Goal: Task Accomplishment & Management: Manage account settings

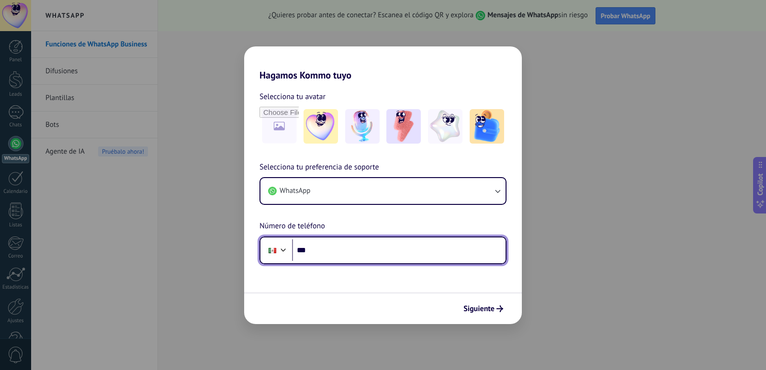
click at [378, 247] on input "***" at bounding box center [398, 250] width 213 height 22
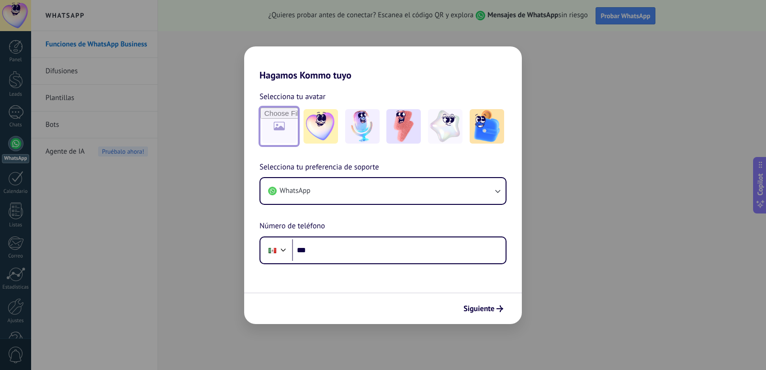
click at [289, 128] on input "file" at bounding box center [278, 126] width 37 height 37
click at [273, 130] on input "file" at bounding box center [278, 126] width 37 height 37
type input "**********"
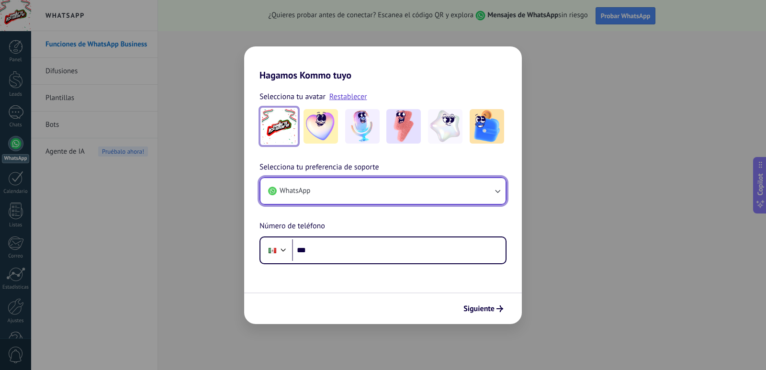
click at [371, 189] on button "WhatsApp" at bounding box center [382, 191] width 245 height 26
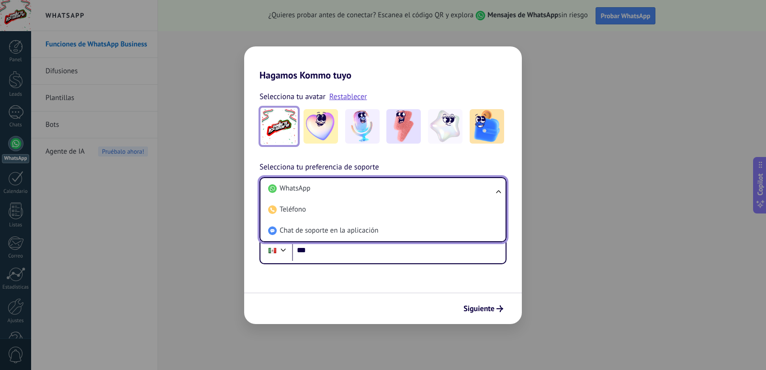
click at [371, 189] on li "WhatsApp" at bounding box center [381, 188] width 234 height 21
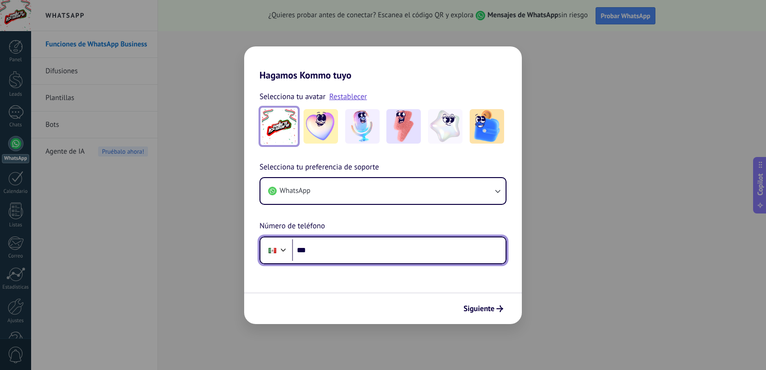
click at [360, 243] on input "***" at bounding box center [398, 250] width 213 height 22
type input "**********"
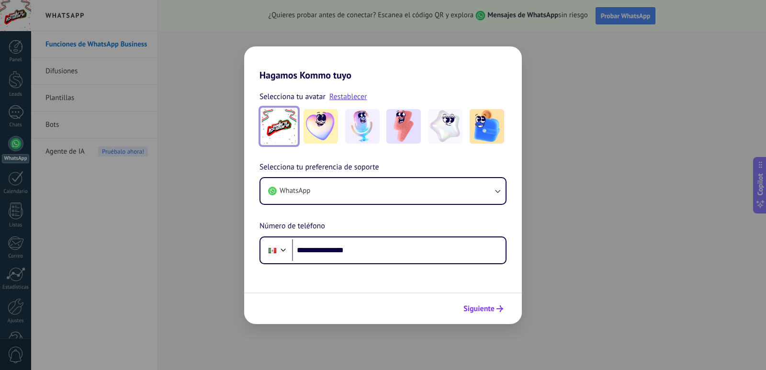
click at [488, 308] on span "Siguiente" at bounding box center [478, 308] width 31 height 7
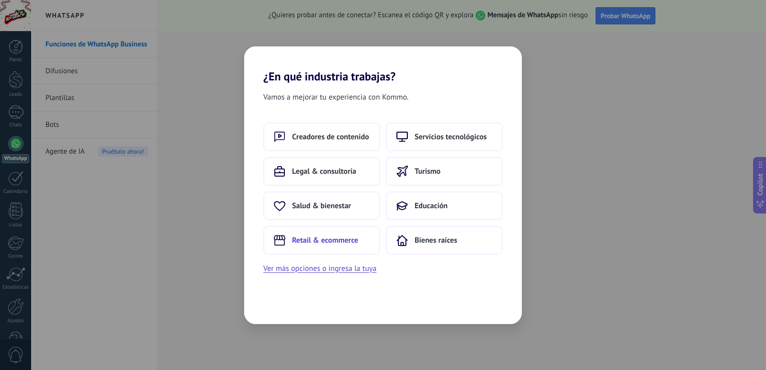
click at [354, 248] on button "Retail & ecommerce" at bounding box center [321, 240] width 117 height 29
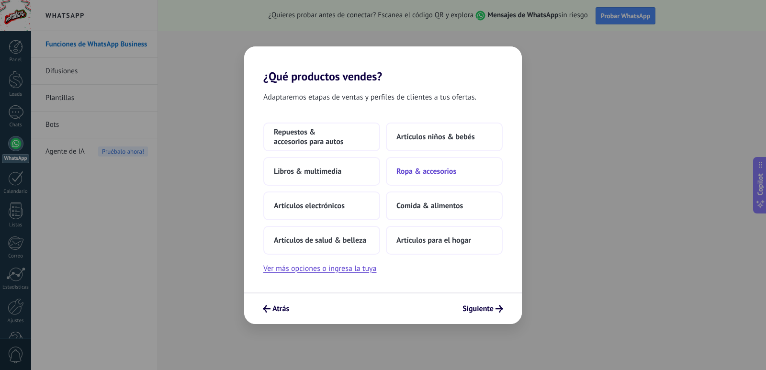
click at [407, 169] on span "Ropa & accesorios" at bounding box center [426, 172] width 60 height 10
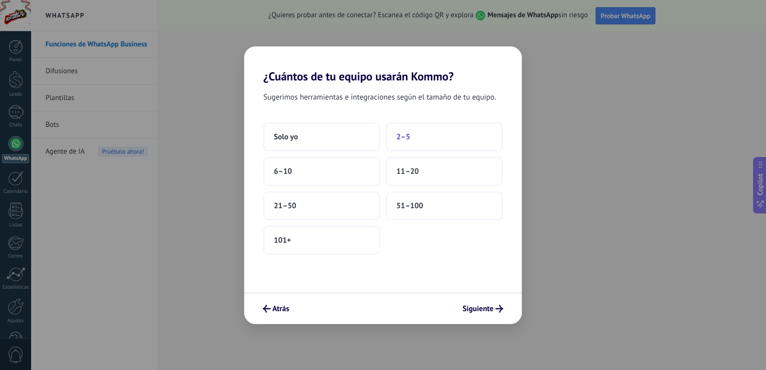
click at [422, 142] on button "2–5" at bounding box center [444, 137] width 117 height 29
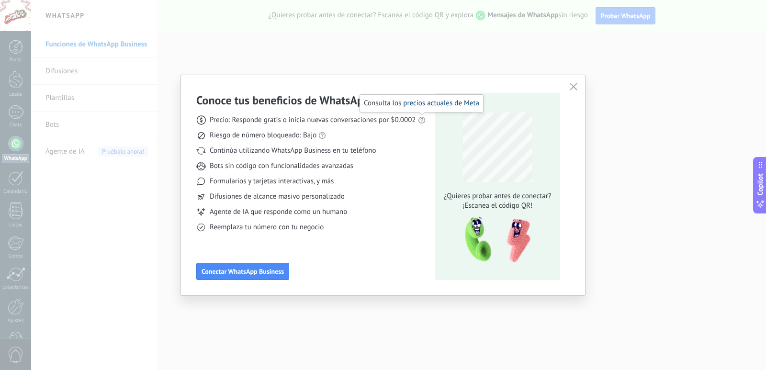
click at [434, 107] on link "precios actuales de Meta" at bounding box center [441, 103] width 76 height 9
click at [576, 87] on icon "button" at bounding box center [574, 87] width 8 height 8
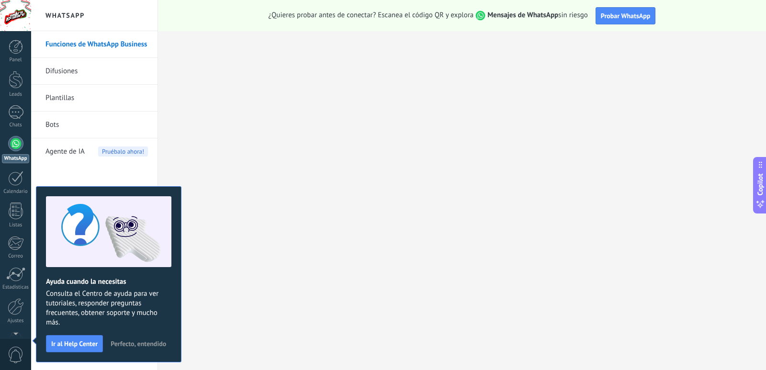
click at [127, 340] on span "Perfecto, entendido" at bounding box center [139, 343] width 56 height 7
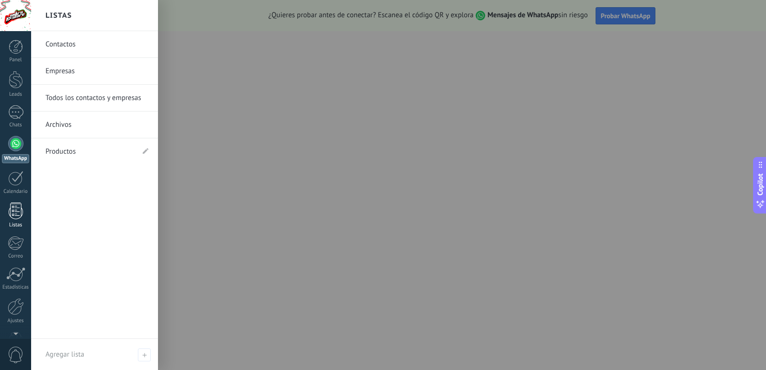
click at [16, 205] on div at bounding box center [16, 210] width 14 height 17
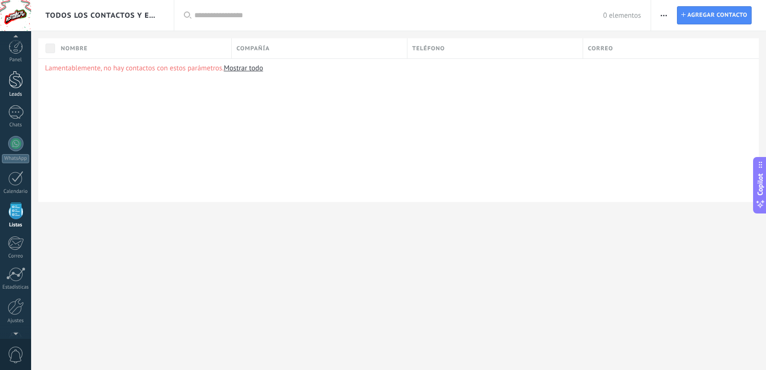
scroll to position [25, 0]
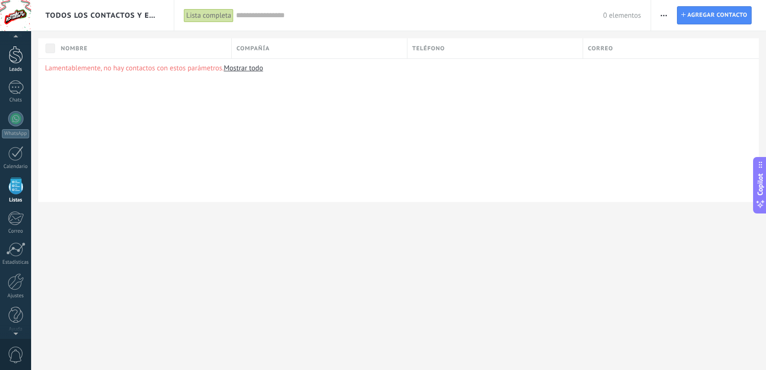
click at [16, 54] on div at bounding box center [16, 55] width 14 height 18
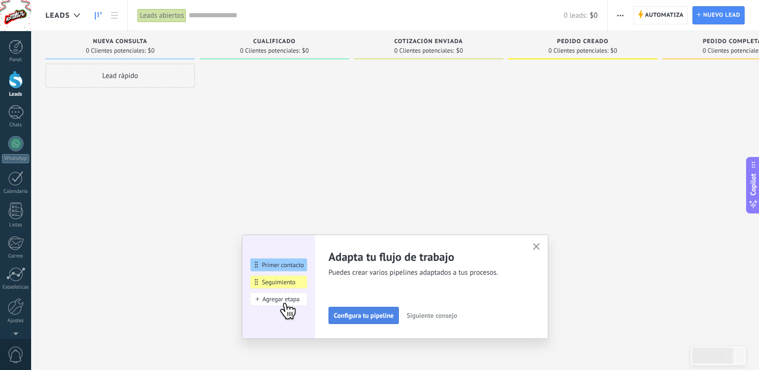
click at [371, 311] on button "Configura tu pipeline" at bounding box center [363, 315] width 70 height 17
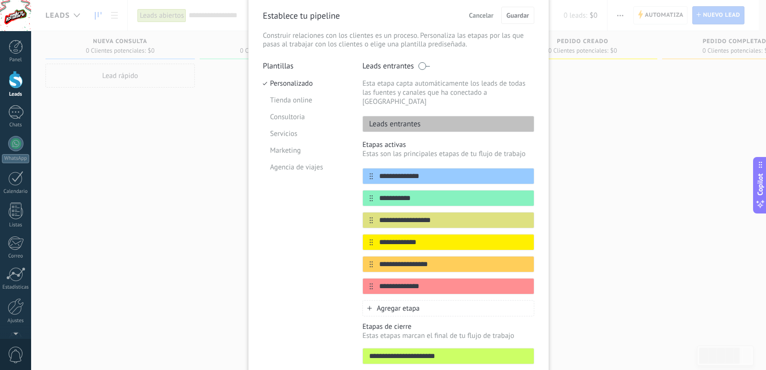
scroll to position [36, 0]
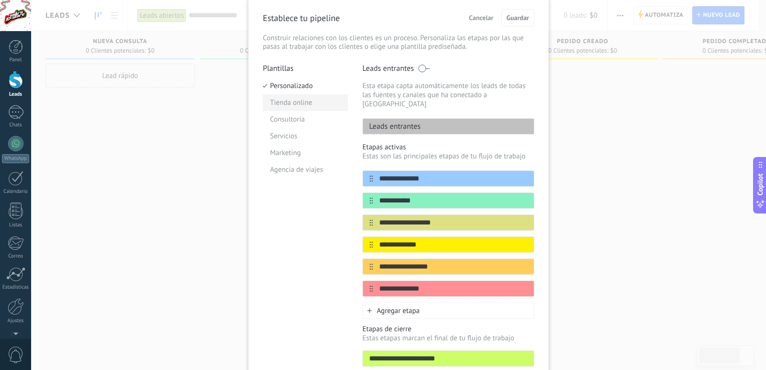
click at [304, 105] on li "Tienda online" at bounding box center [305, 102] width 85 height 17
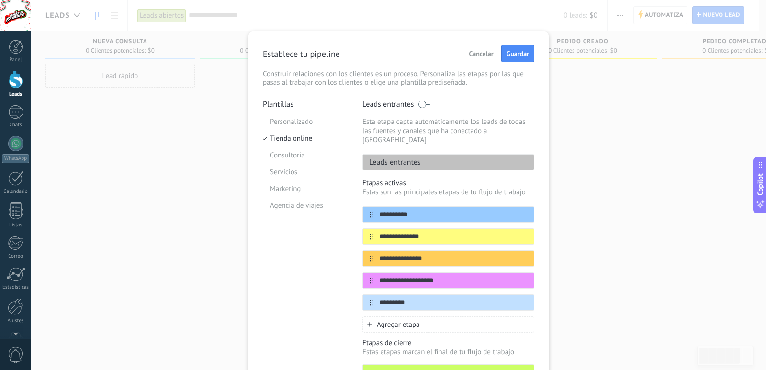
scroll to position [0, 0]
click at [289, 123] on li "Personalizado" at bounding box center [305, 122] width 85 height 17
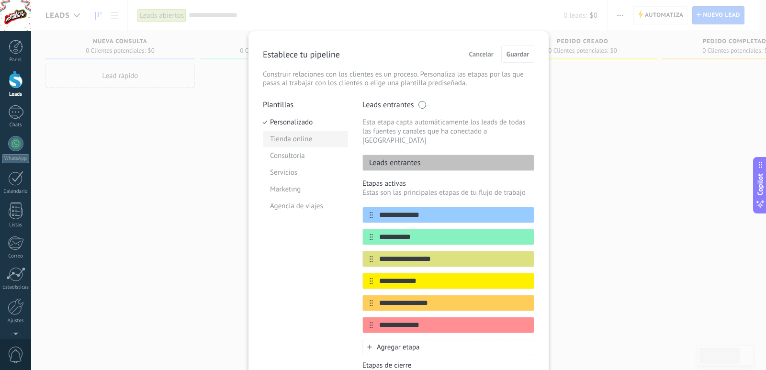
click at [299, 136] on li "Tienda online" at bounding box center [305, 139] width 85 height 17
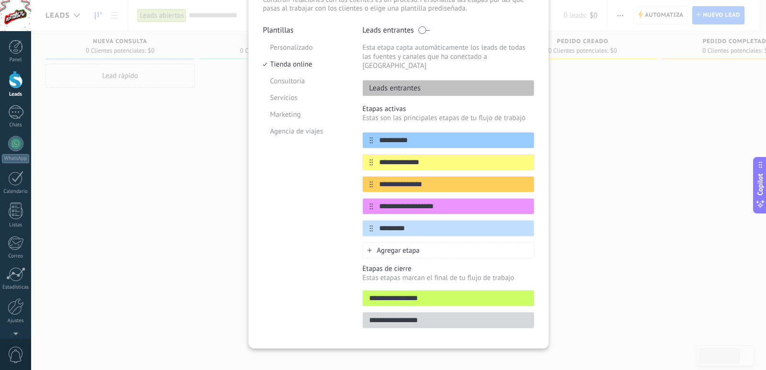
scroll to position [75, 0]
click at [296, 77] on li "Consultoria" at bounding box center [305, 80] width 85 height 17
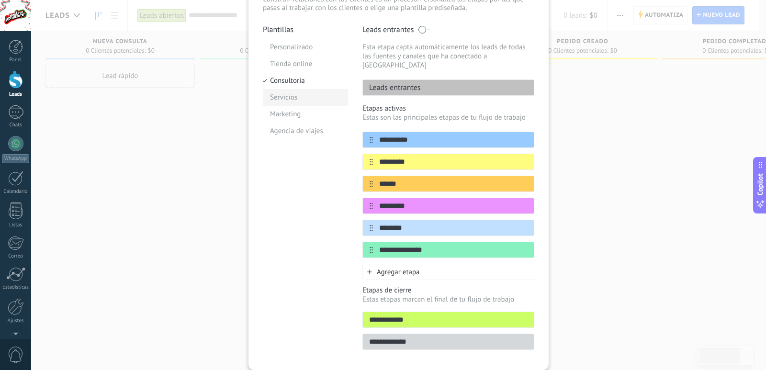
click at [300, 96] on li "Servicios" at bounding box center [305, 97] width 85 height 17
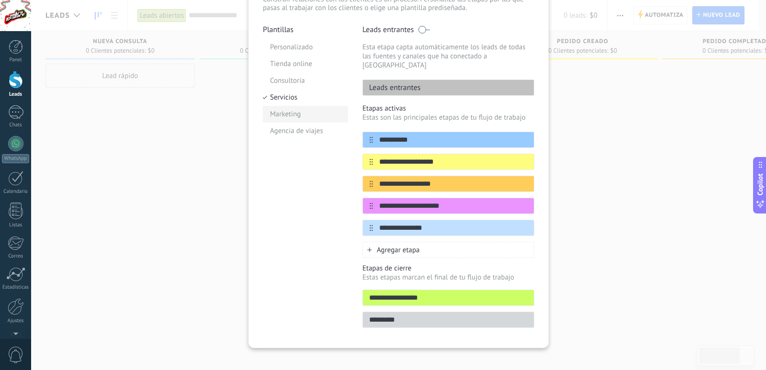
click at [304, 114] on li "Marketing" at bounding box center [305, 114] width 85 height 17
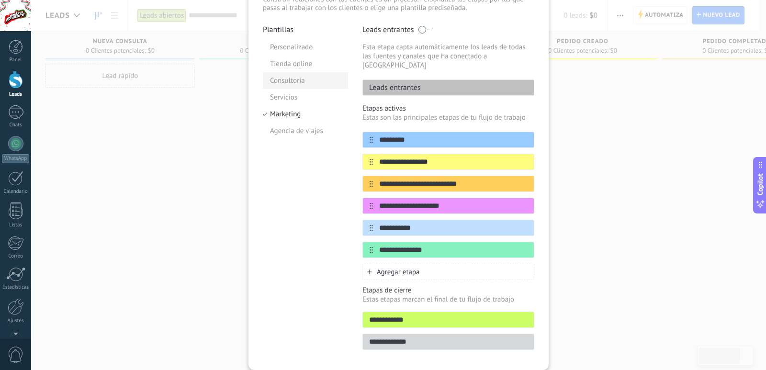
click at [300, 81] on li "Consultoria" at bounding box center [305, 80] width 85 height 17
click at [170, 135] on div "**********" at bounding box center [398, 185] width 735 height 370
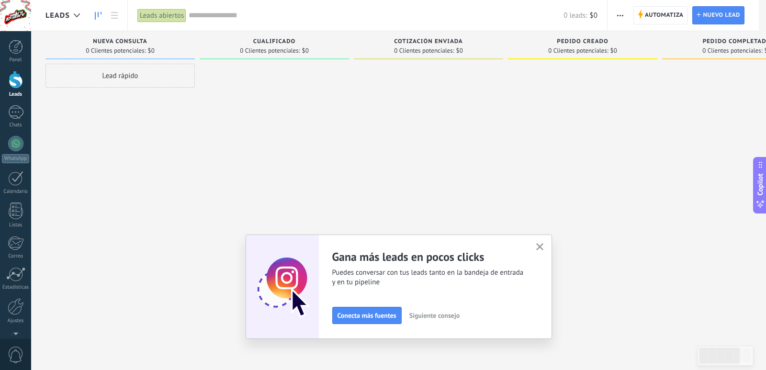
scroll to position [0, 0]
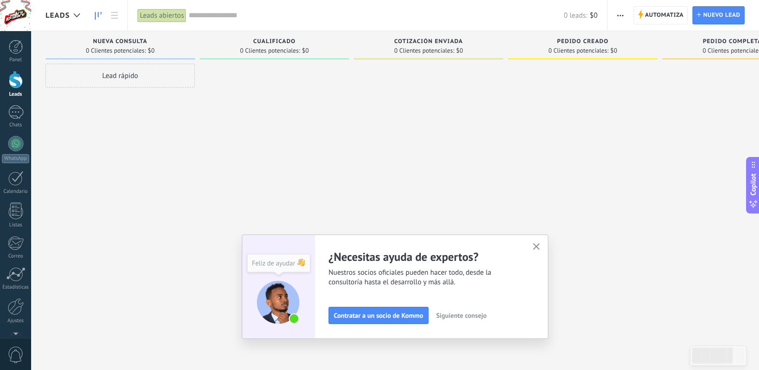
click at [620, 18] on span "button" at bounding box center [620, 15] width 6 height 18
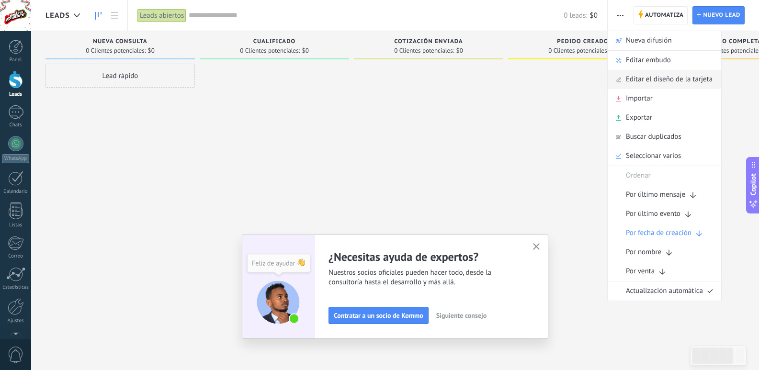
click at [674, 72] on span "Editar el diseño de la tarjeta" at bounding box center [669, 79] width 87 height 19
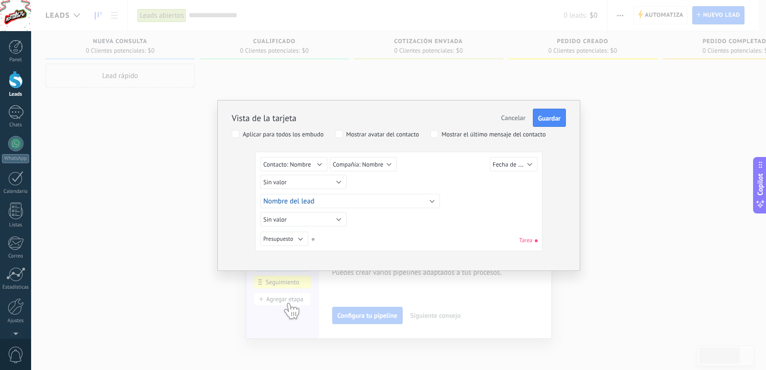
click at [508, 112] on button "Cancelar" at bounding box center [513, 118] width 32 height 18
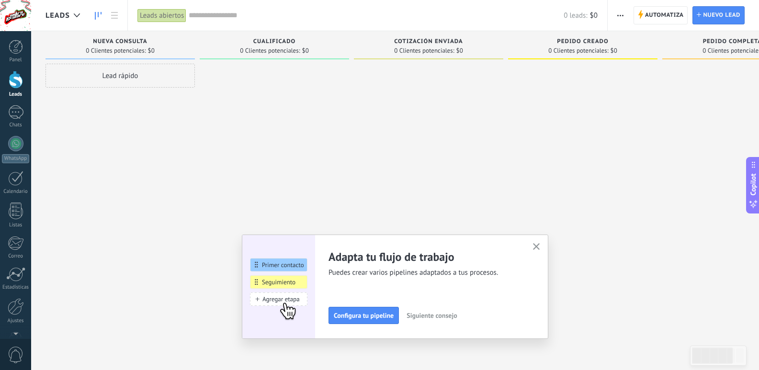
click at [612, 12] on div "Automatiza Nueva difusión Editar embudo Editar el diseño de la tarjeta Importar…" at bounding box center [620, 15] width 16 height 19
click at [621, 12] on span "button" at bounding box center [620, 15] width 6 height 18
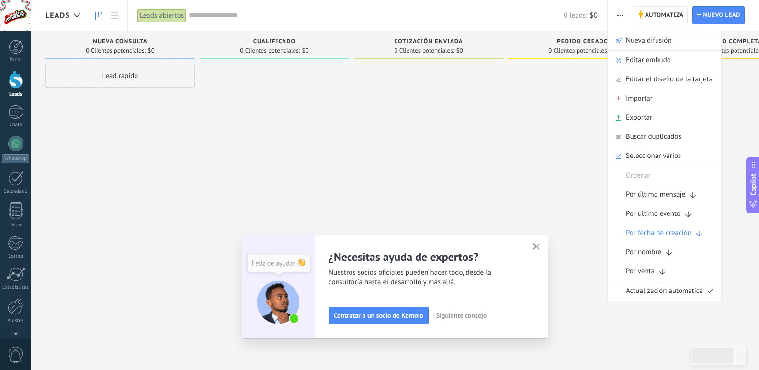
click at [540, 246] on use "button" at bounding box center [536, 246] width 7 height 7
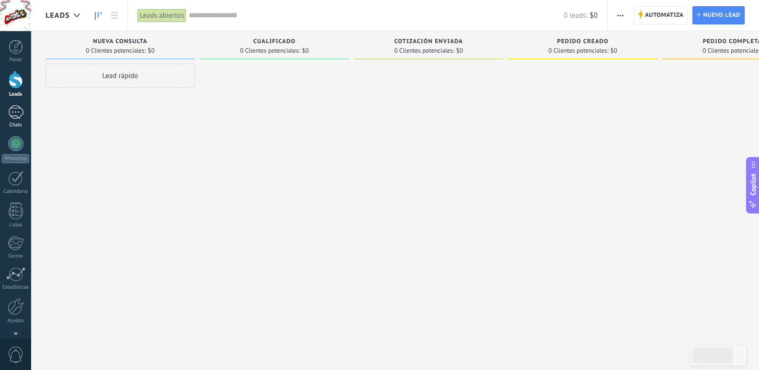
click at [12, 111] on div at bounding box center [15, 112] width 15 height 14
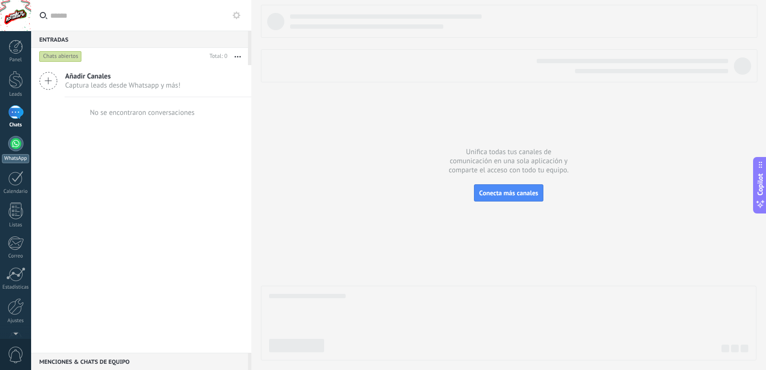
click at [15, 144] on div at bounding box center [15, 143] width 15 height 15
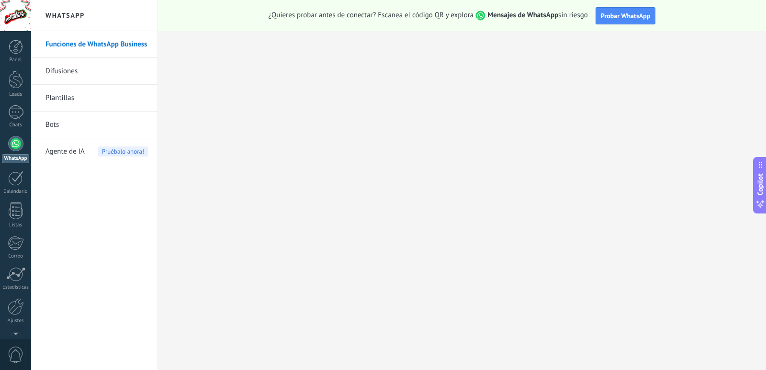
click at [69, 72] on link "Difusiones" at bounding box center [96, 71] width 102 height 27
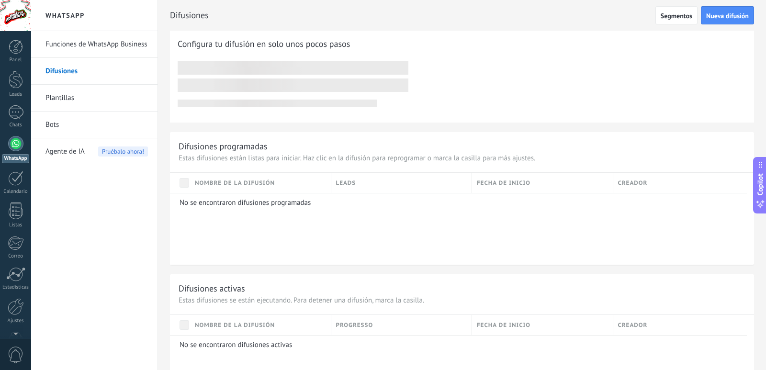
click at [66, 92] on link "Plantillas" at bounding box center [96, 98] width 102 height 27
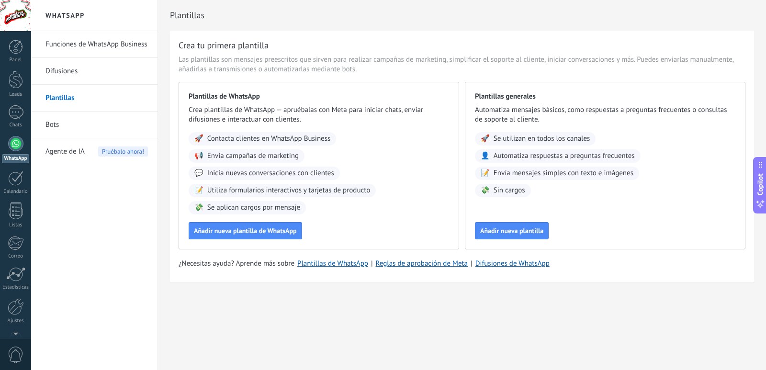
click at [75, 69] on link "Difusiones" at bounding box center [96, 71] width 102 height 27
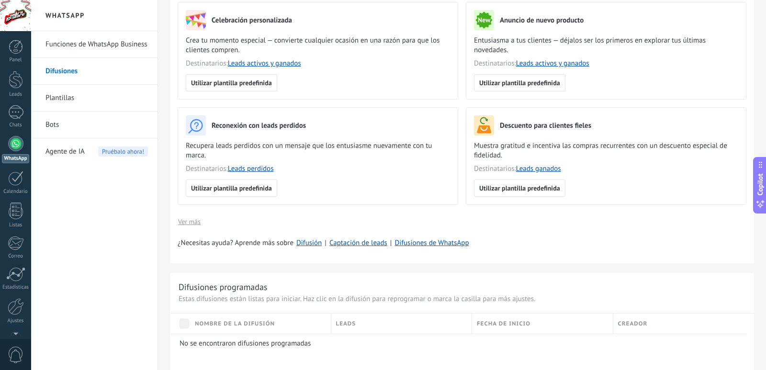
scroll to position [166, 0]
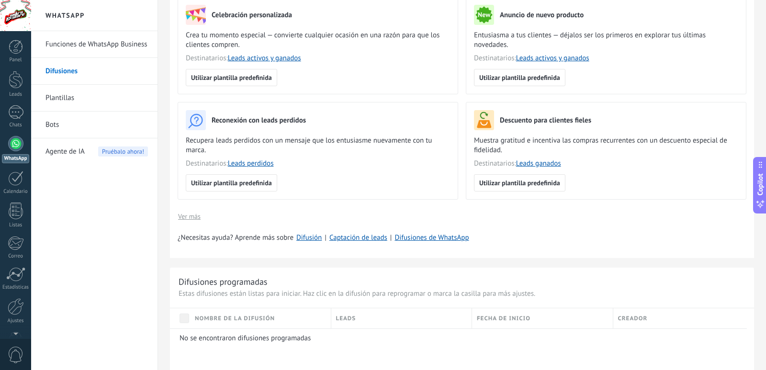
click at [68, 122] on link "Bots" at bounding box center [96, 125] width 102 height 27
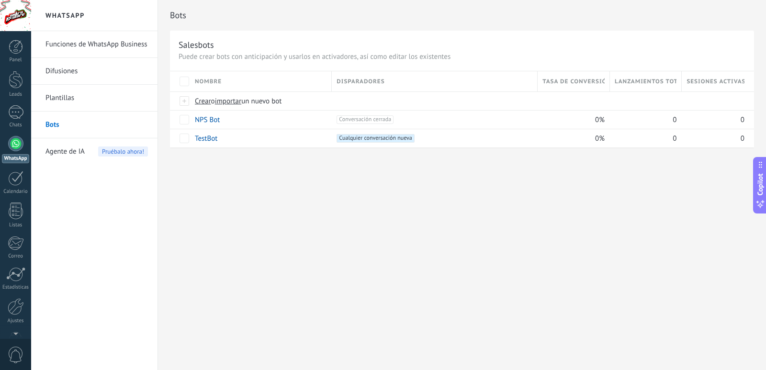
click at [73, 101] on link "Plantillas" at bounding box center [96, 98] width 102 height 27
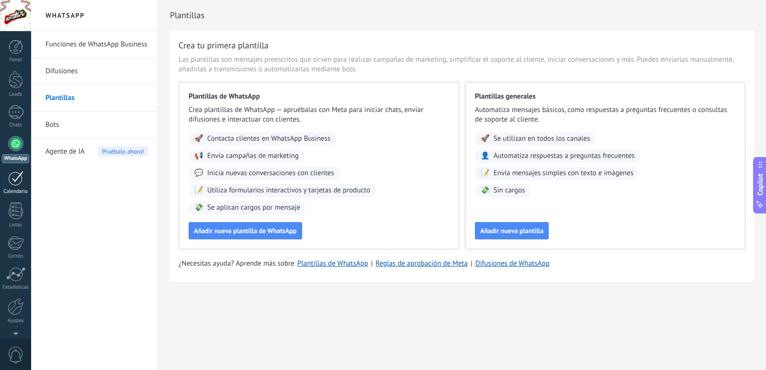
click at [14, 179] on div at bounding box center [15, 178] width 15 height 15
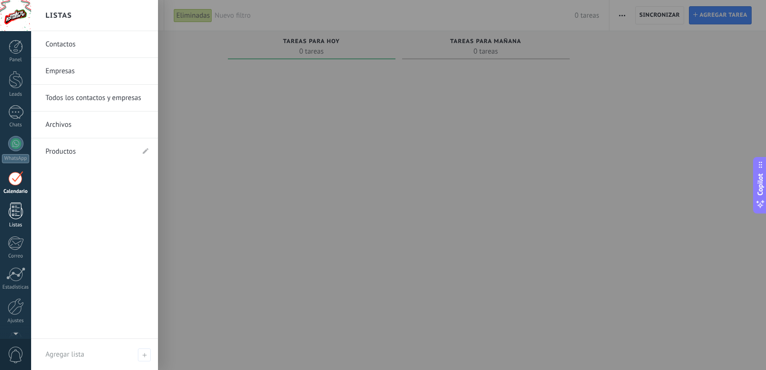
click at [12, 217] on div at bounding box center [16, 210] width 14 height 17
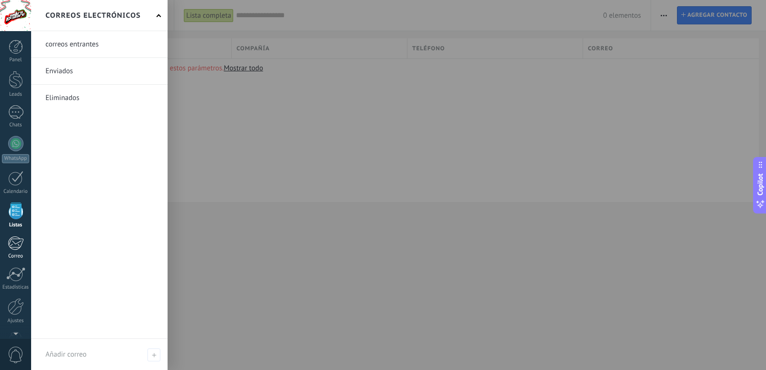
click at [14, 248] on div at bounding box center [16, 243] width 16 height 14
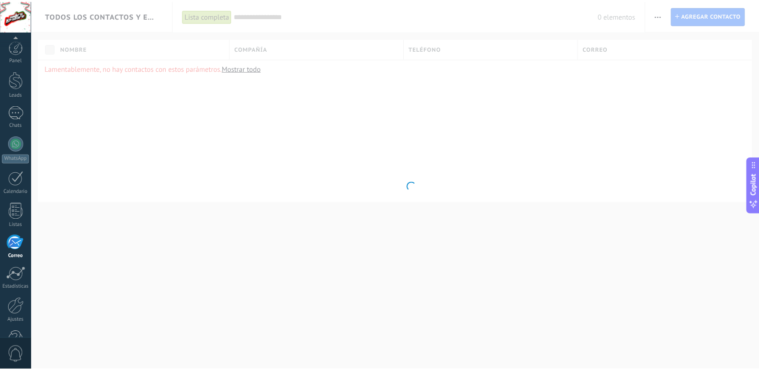
scroll to position [28, 0]
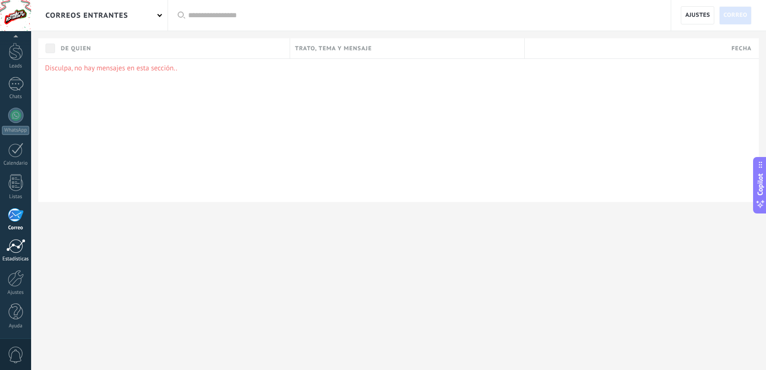
click at [17, 254] on link "Estadísticas" at bounding box center [15, 250] width 31 height 23
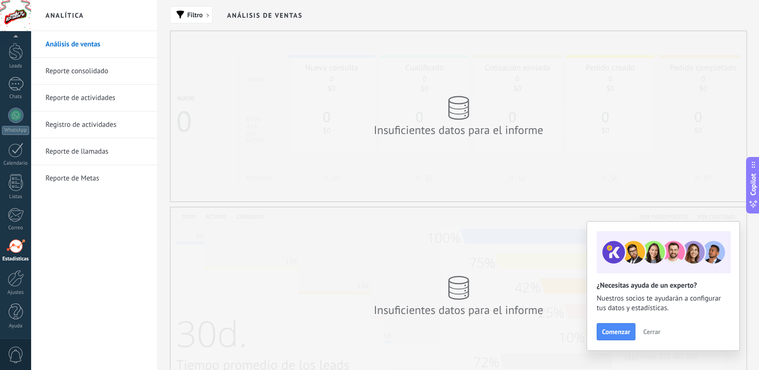
click at [93, 70] on link "Reporte consolidado" at bounding box center [96, 71] width 102 height 27
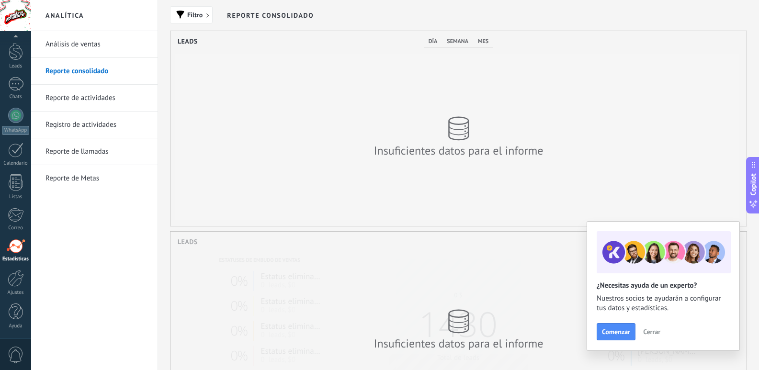
scroll to position [195, 576]
drag, startPoint x: 94, startPoint y: 74, endPoint x: 96, endPoint y: 94, distance: 20.2
click at [96, 94] on link "Reporte de actividades" at bounding box center [96, 98] width 102 height 27
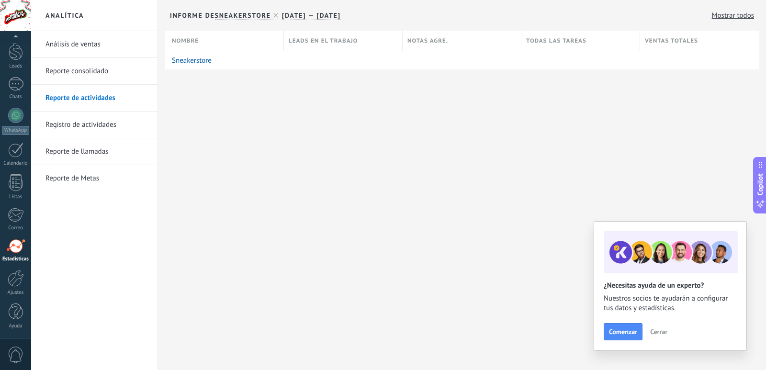
click at [100, 156] on link "Reporte de llamadas" at bounding box center [96, 151] width 102 height 27
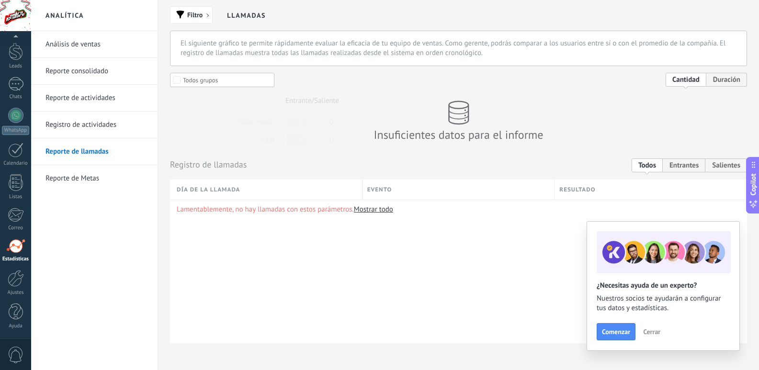
click at [98, 177] on link "Reporte de Metas" at bounding box center [96, 178] width 102 height 27
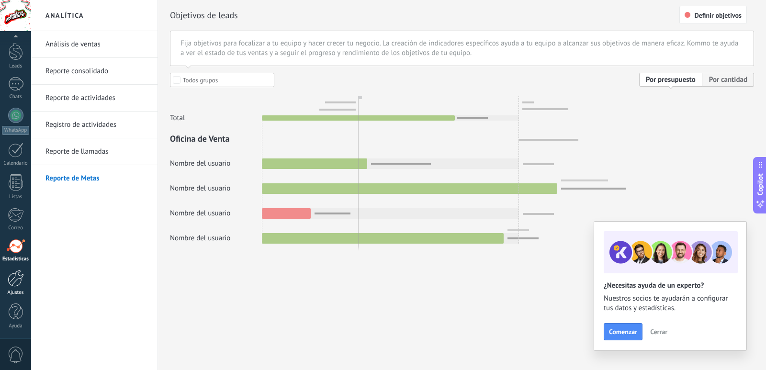
click at [16, 284] on div at bounding box center [16, 278] width 16 height 17
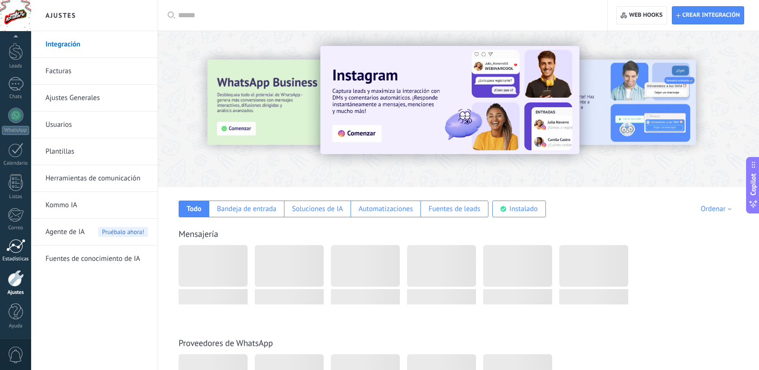
click at [18, 255] on link "Estadísticas" at bounding box center [15, 250] width 31 height 23
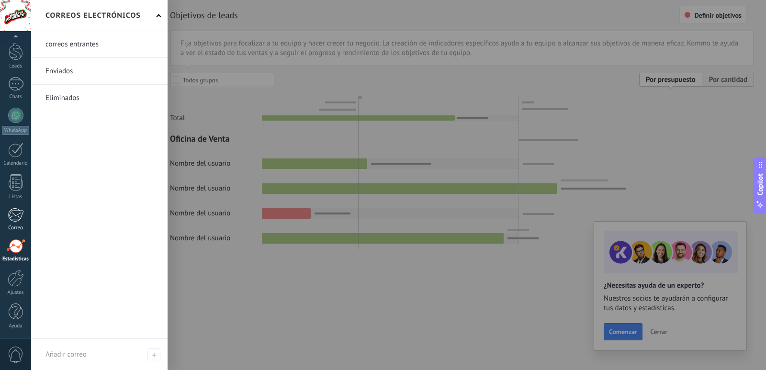
click at [15, 223] on link "Correo" at bounding box center [15, 219] width 31 height 23
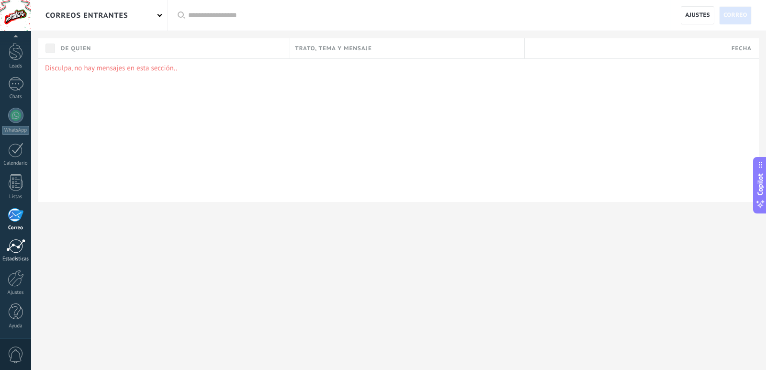
click at [12, 250] on div at bounding box center [15, 246] width 19 height 14
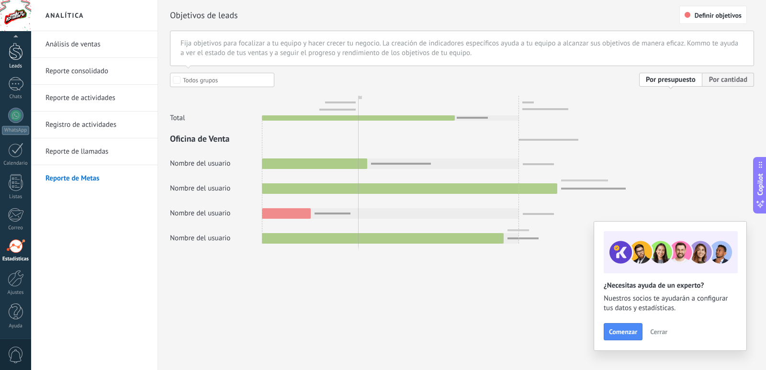
click at [24, 59] on link "Leads" at bounding box center [15, 56] width 31 height 27
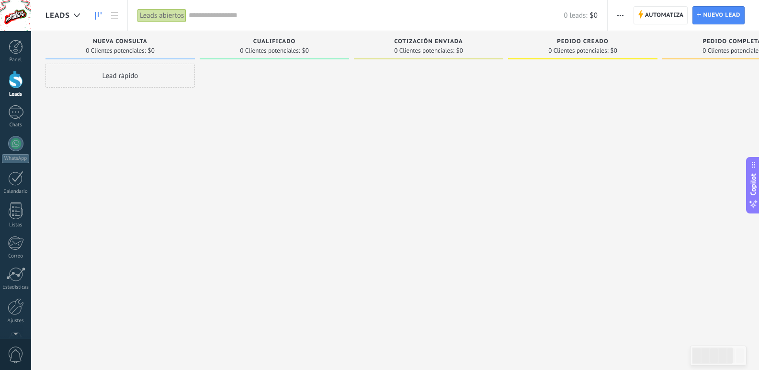
click at [618, 20] on span "button" at bounding box center [620, 15] width 6 height 18
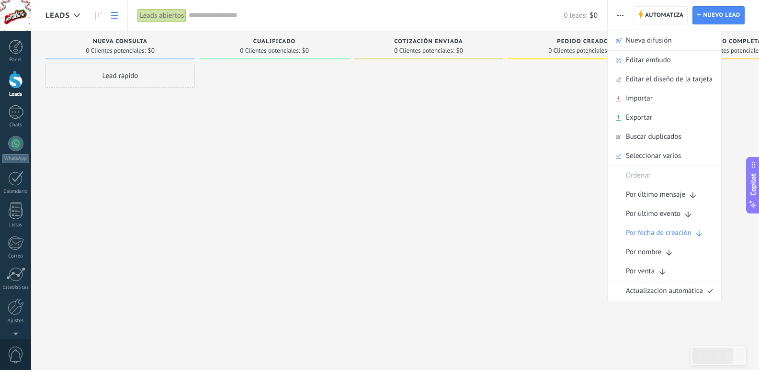
click at [119, 17] on link at bounding box center [114, 15] width 16 height 19
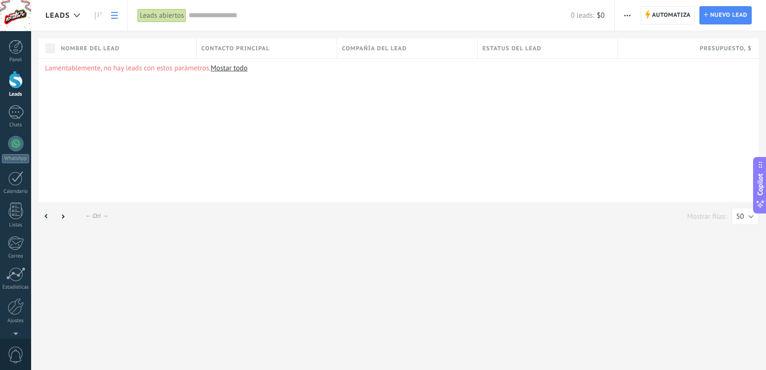
click at [235, 67] on link "Mostar todo" at bounding box center [229, 68] width 37 height 9
click at [628, 10] on span "button" at bounding box center [627, 15] width 6 height 18
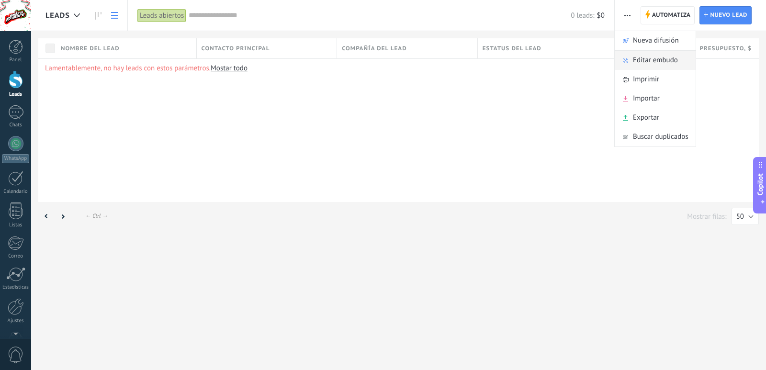
click at [655, 59] on span "Editar embudo" at bounding box center [655, 60] width 45 height 19
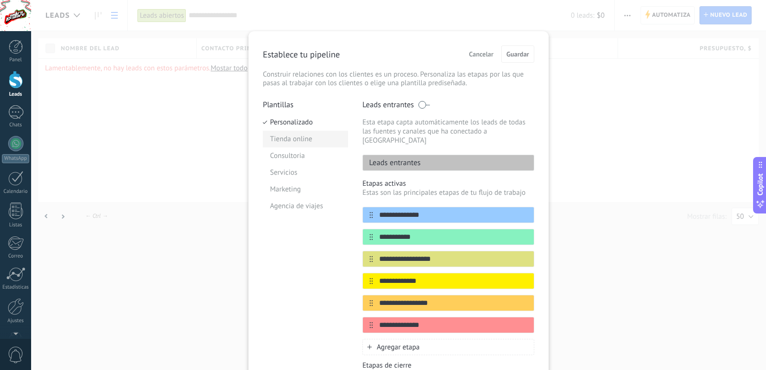
click at [299, 140] on li "Tienda online" at bounding box center [305, 139] width 85 height 17
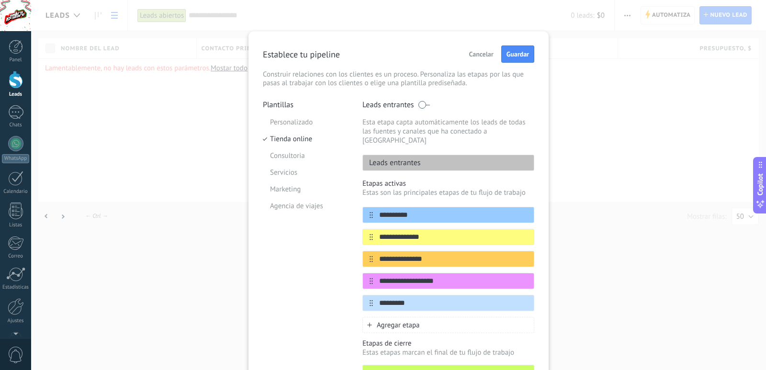
click at [412, 158] on p "Leads entrantes" at bounding box center [392, 163] width 58 height 10
click at [417, 210] on input "**********" at bounding box center [442, 215] width 139 height 10
type input "*"
type input "**********"
click at [434, 232] on input "**********" at bounding box center [442, 237] width 139 height 10
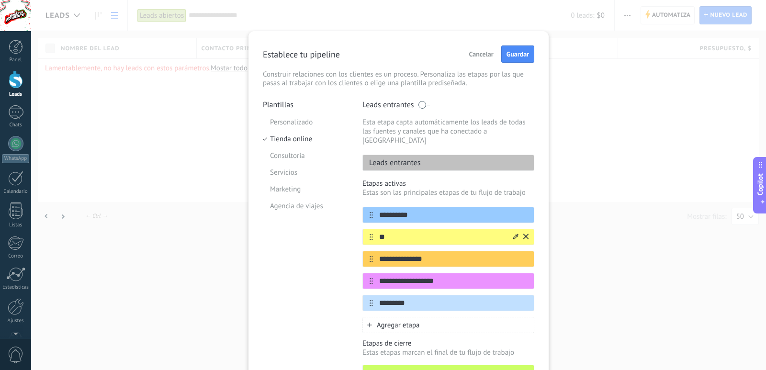
type input "*"
type input "**********"
click at [436, 254] on input "**********" at bounding box center [442, 259] width 139 height 10
type input "*"
type input "**********"
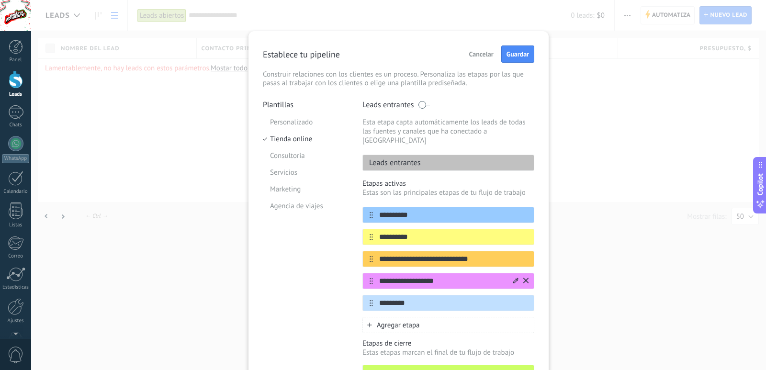
click at [447, 276] on input "**********" at bounding box center [442, 281] width 139 height 10
type input "*"
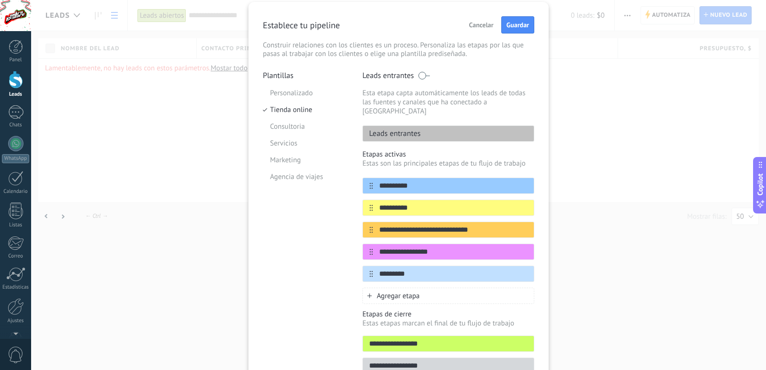
scroll to position [32, 0]
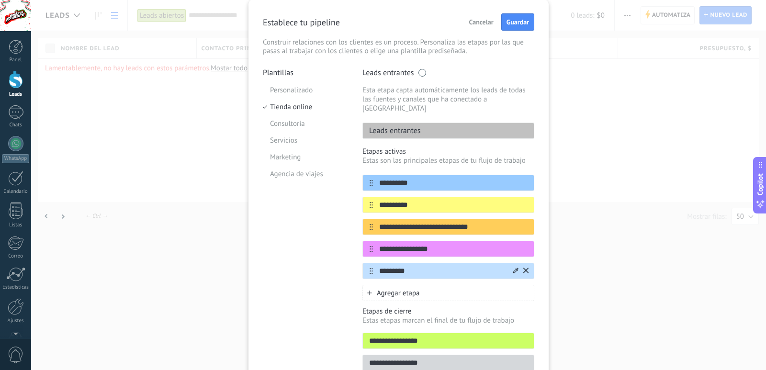
type input "**********"
click at [428, 266] on input "*********" at bounding box center [442, 271] width 139 height 10
type input "*"
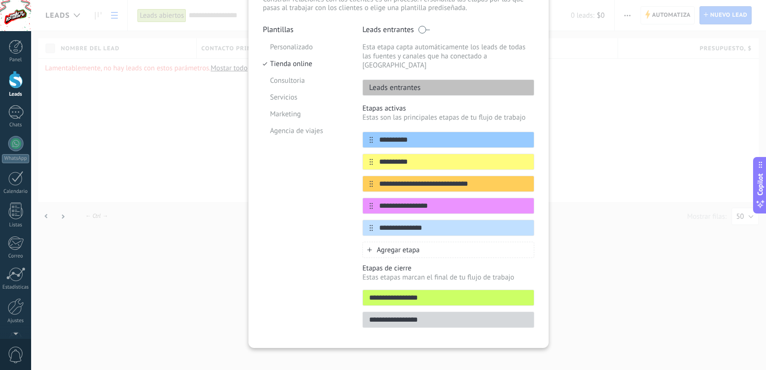
type input "**********"
click at [433, 293] on input "**********" at bounding box center [448, 298] width 171 height 10
type input "**********"
click at [436, 315] on input "**********" at bounding box center [448, 320] width 171 height 10
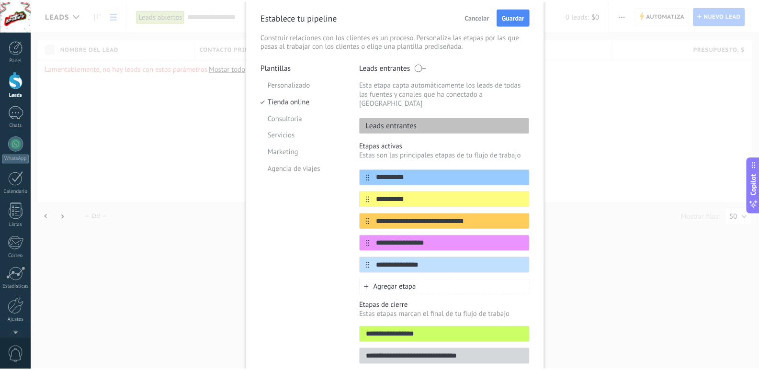
scroll to position [0, 0]
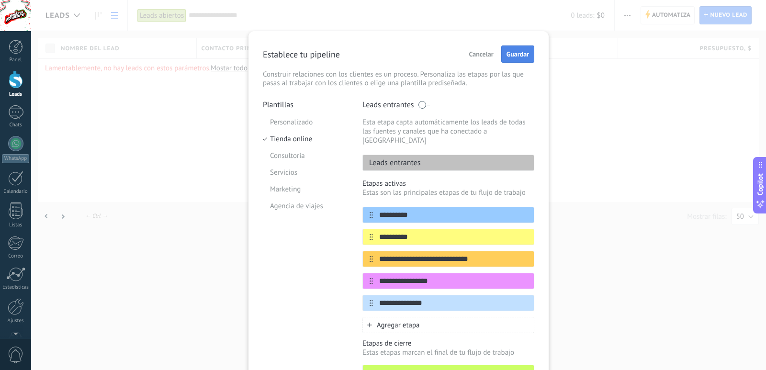
type input "**********"
click at [520, 59] on button "Guardar" at bounding box center [517, 53] width 33 height 17
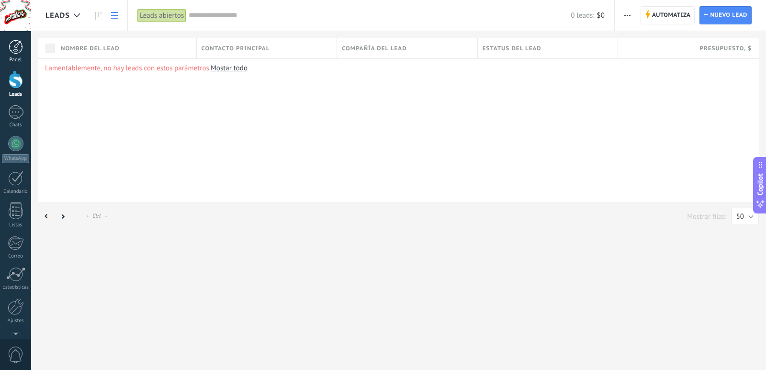
click at [22, 49] on div at bounding box center [16, 47] width 14 height 14
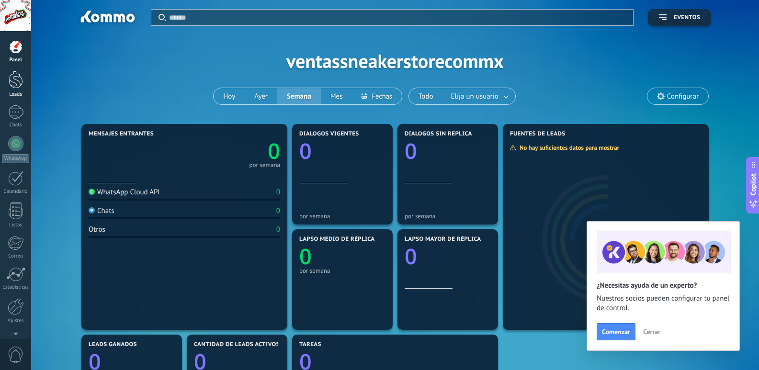
click at [17, 80] on div at bounding box center [16, 80] width 14 height 18
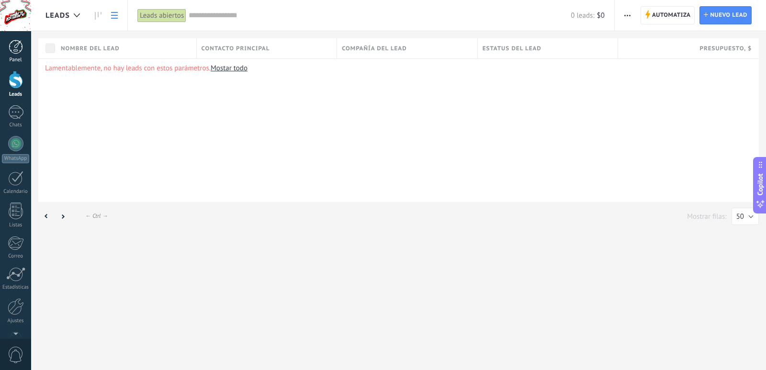
click at [21, 49] on div at bounding box center [16, 47] width 14 height 14
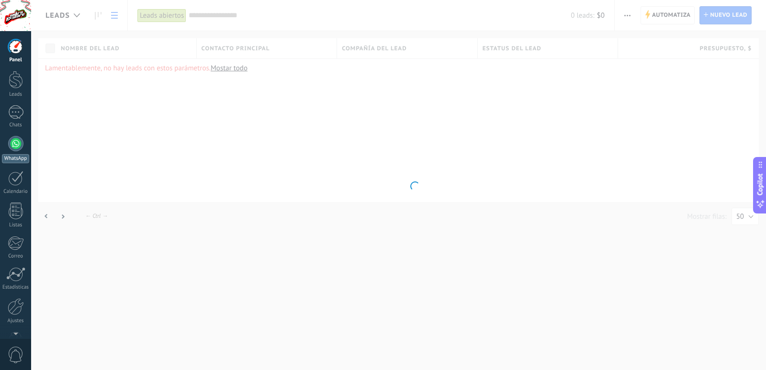
click at [12, 144] on div at bounding box center [15, 143] width 15 height 15
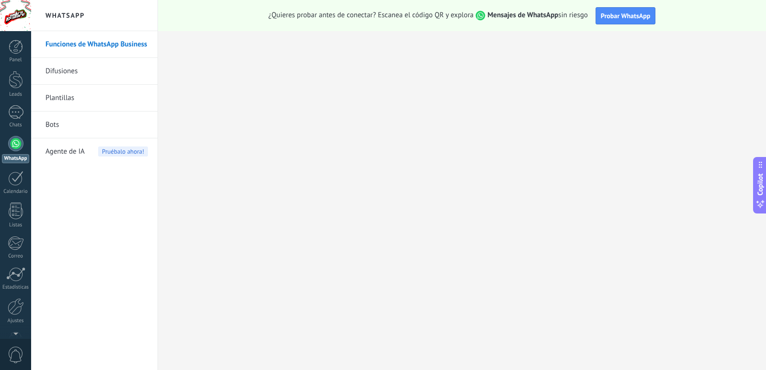
click at [75, 70] on link "Difusiones" at bounding box center [96, 71] width 102 height 27
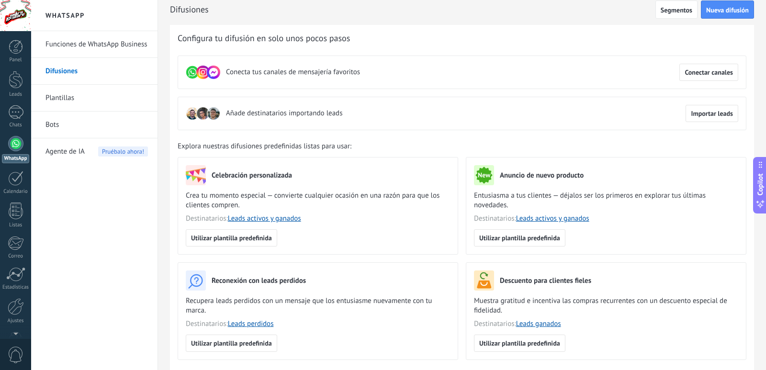
scroll to position [6, 0]
click at [709, 72] on span "Conectar canales" at bounding box center [709, 71] width 48 height 7
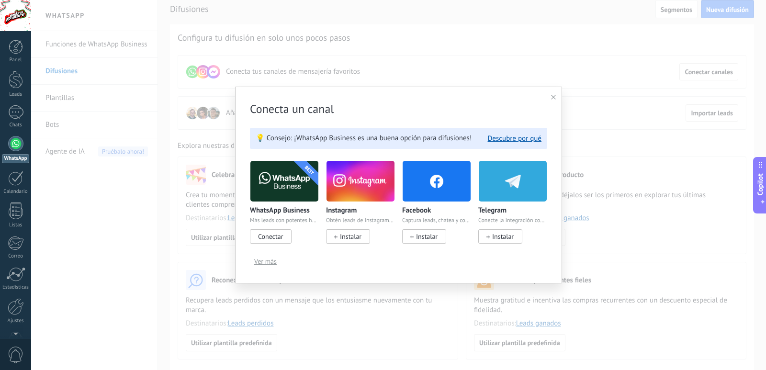
click at [552, 97] on use at bounding box center [553, 97] width 5 height 5
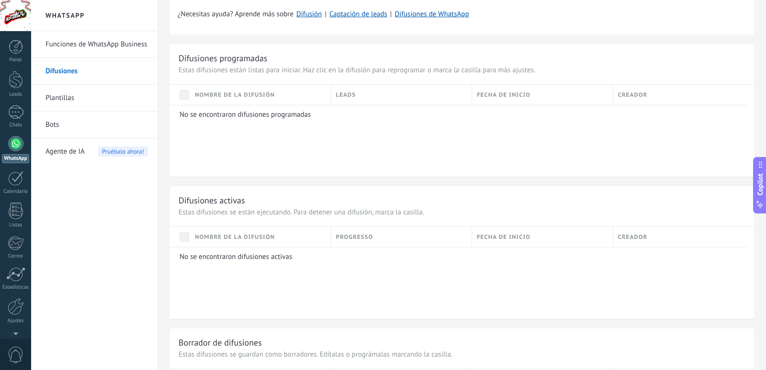
scroll to position [393, 0]
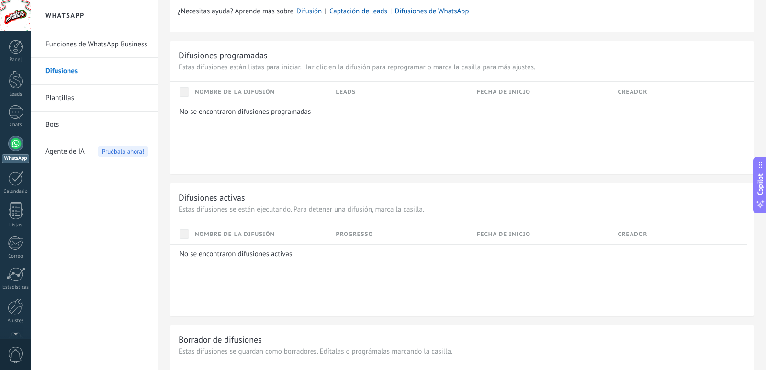
click at [78, 53] on link "Funciones de WhatsApp Business" at bounding box center [96, 44] width 102 height 27
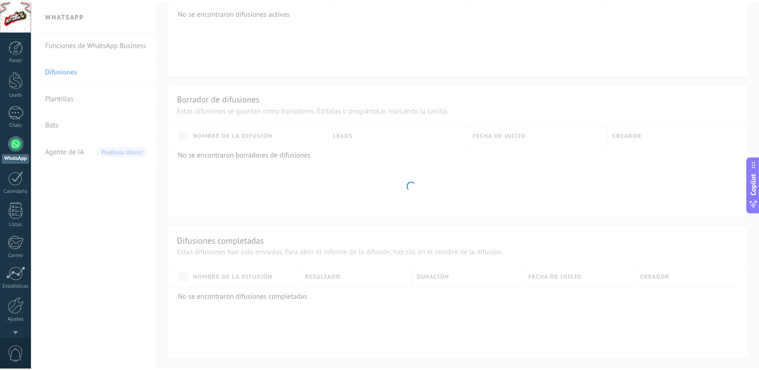
scroll to position [231, 0]
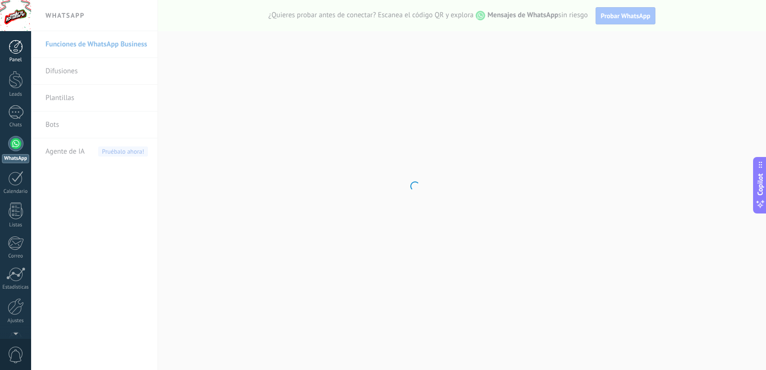
click at [22, 57] on div "Panel" at bounding box center [16, 60] width 28 height 6
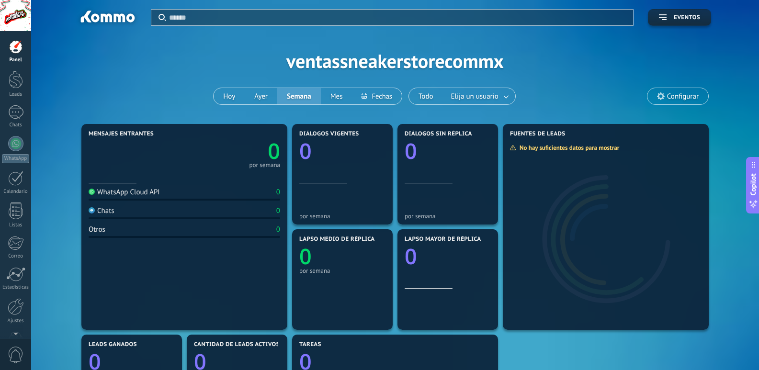
click at [664, 100] on icon at bounding box center [661, 96] width 8 height 8
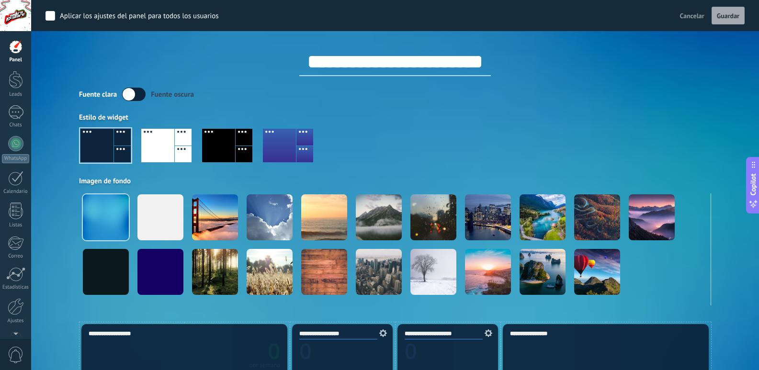
click at [136, 151] on div at bounding box center [395, 149] width 632 height 55
click at [156, 151] on div at bounding box center [157, 146] width 33 height 34
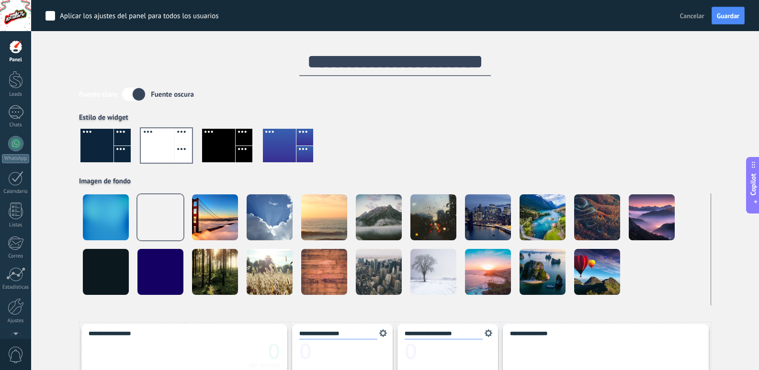
click at [250, 157] on div at bounding box center [244, 154] width 17 height 17
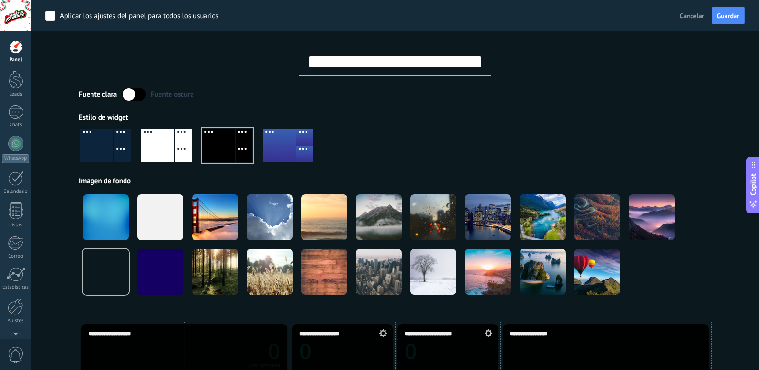
click at [326, 145] on div at bounding box center [395, 149] width 632 height 55
click at [314, 143] on div at bounding box center [395, 149] width 632 height 55
click at [299, 146] on div at bounding box center [304, 154] width 17 height 17
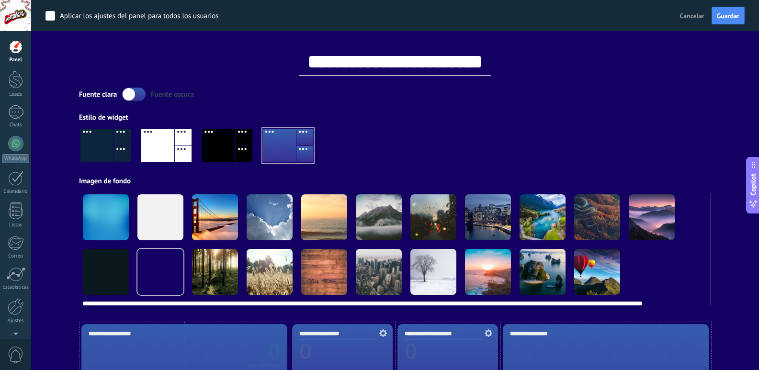
click at [118, 223] on div at bounding box center [106, 217] width 46 height 46
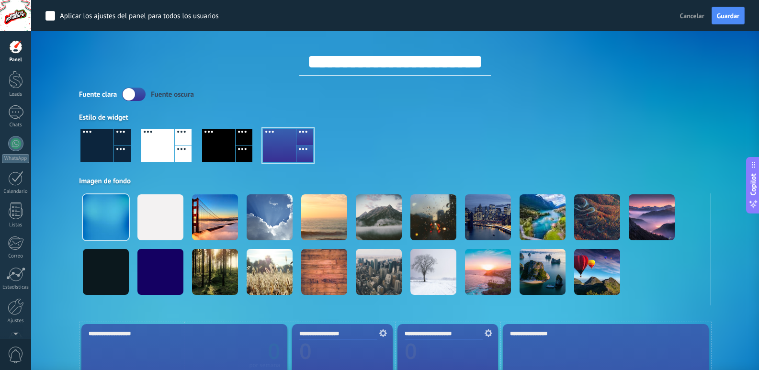
click at [109, 265] on div at bounding box center [106, 272] width 46 height 46
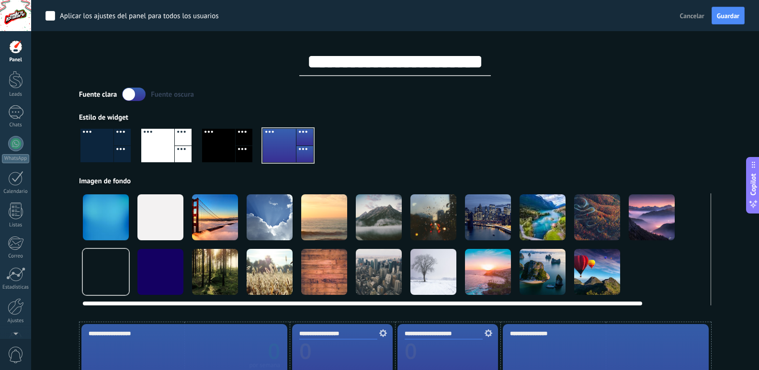
click at [153, 267] on div at bounding box center [160, 272] width 46 height 46
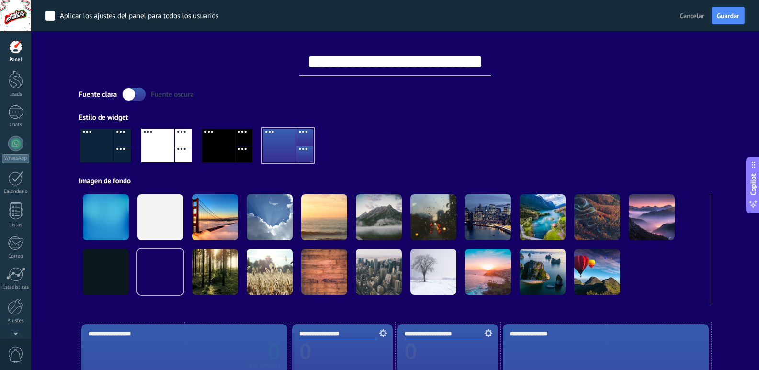
click at [113, 142] on div at bounding box center [96, 146] width 33 height 34
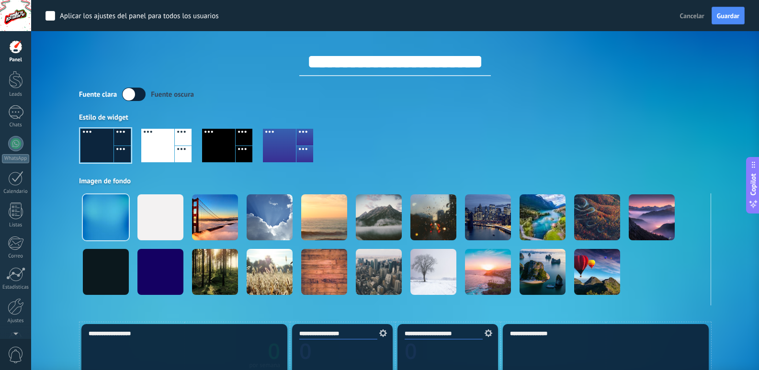
click at [126, 97] on label at bounding box center [133, 94] width 23 height 13
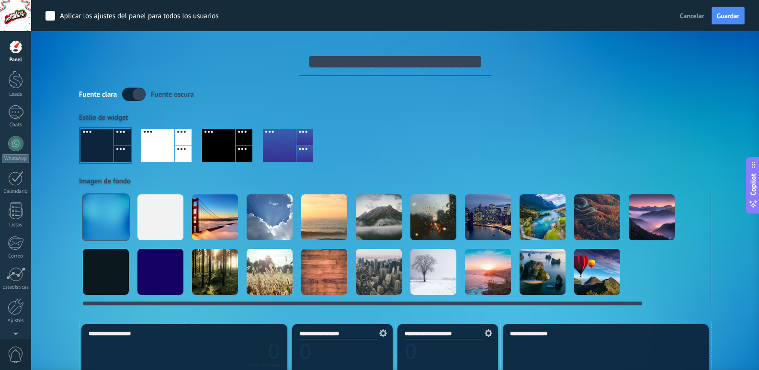
click at [142, 203] on div at bounding box center [160, 217] width 46 height 46
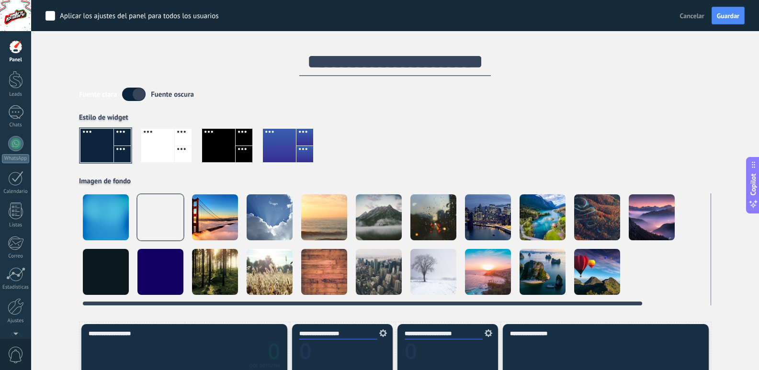
click at [194, 213] on div at bounding box center [215, 217] width 46 height 46
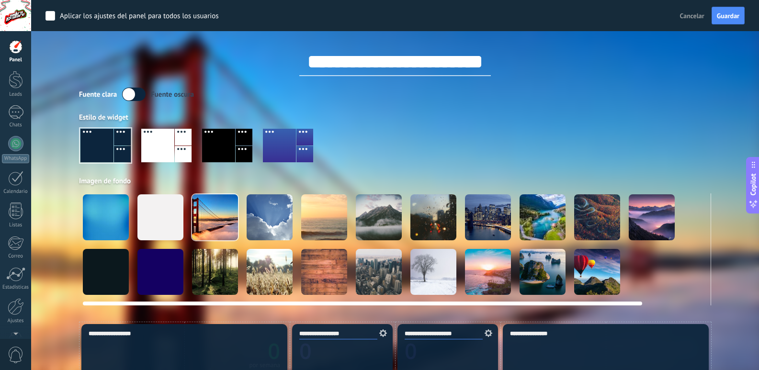
click at [253, 217] on div at bounding box center [270, 217] width 46 height 46
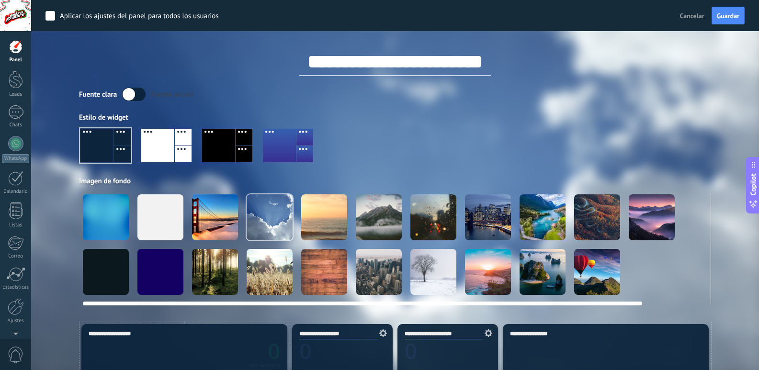
click at [339, 223] on div at bounding box center [324, 217] width 46 height 46
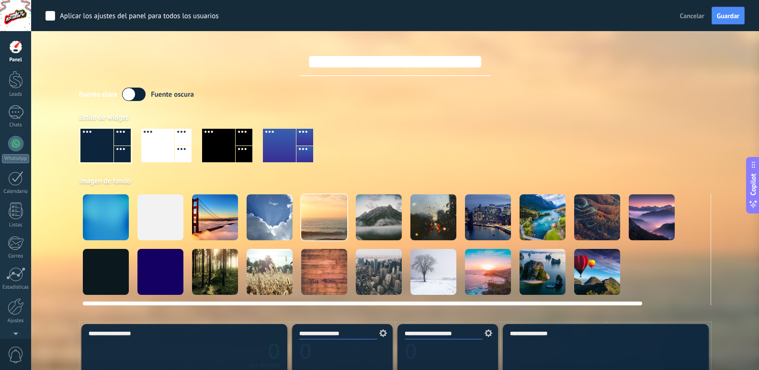
click at [631, 278] on video at bounding box center [652, 272] width 46 height 46
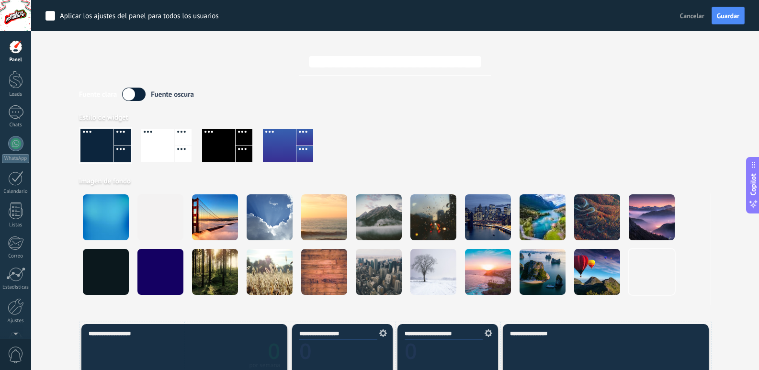
click at [139, 90] on label at bounding box center [133, 94] width 23 height 13
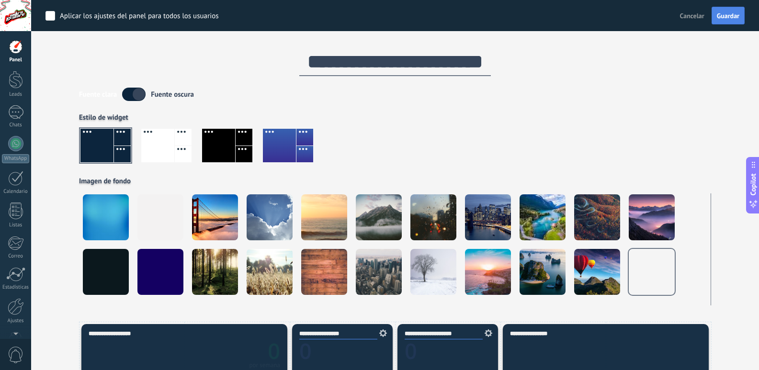
click at [728, 16] on span "Guardar" at bounding box center [728, 15] width 22 height 7
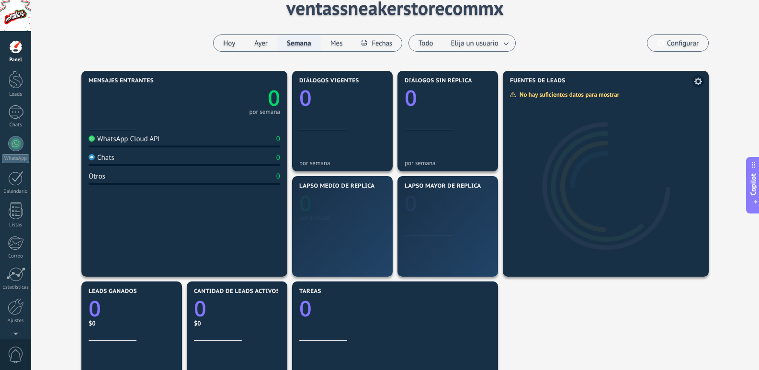
scroll to position [54, 0]
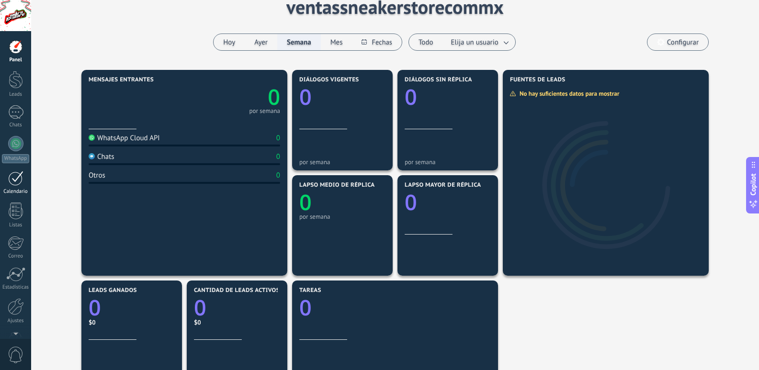
click at [18, 180] on div at bounding box center [15, 178] width 15 height 15
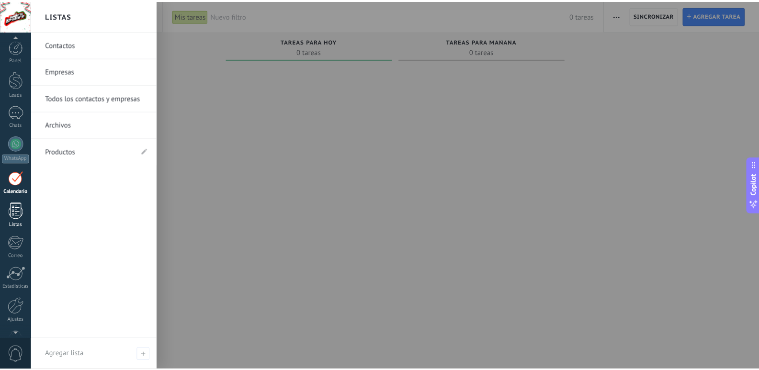
scroll to position [28, 0]
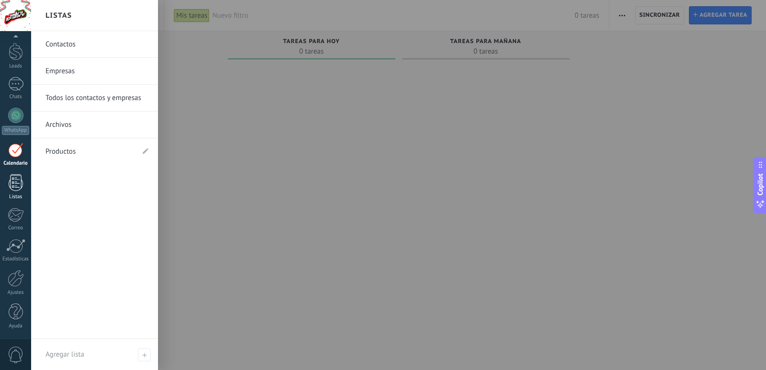
click at [17, 178] on div at bounding box center [16, 182] width 14 height 17
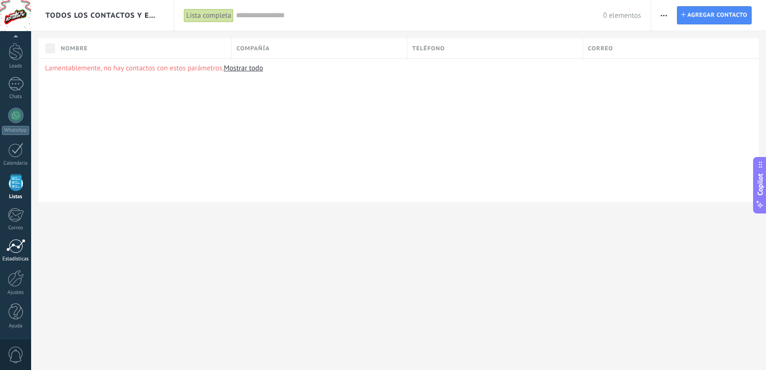
click at [21, 249] on div at bounding box center [15, 246] width 19 height 14
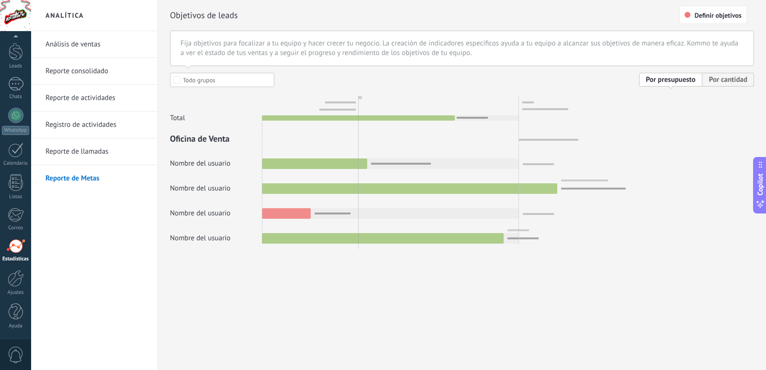
click at [92, 71] on link "Reporte consolidado" at bounding box center [96, 71] width 102 height 27
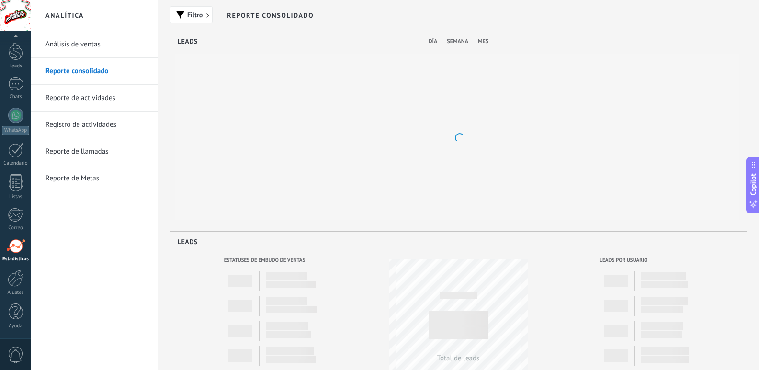
scroll to position [195, 576]
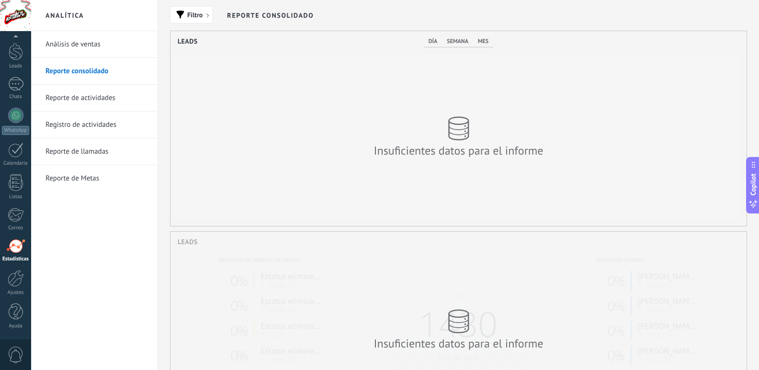
click at [99, 31] on link "Análisis de ventas" at bounding box center [96, 44] width 102 height 27
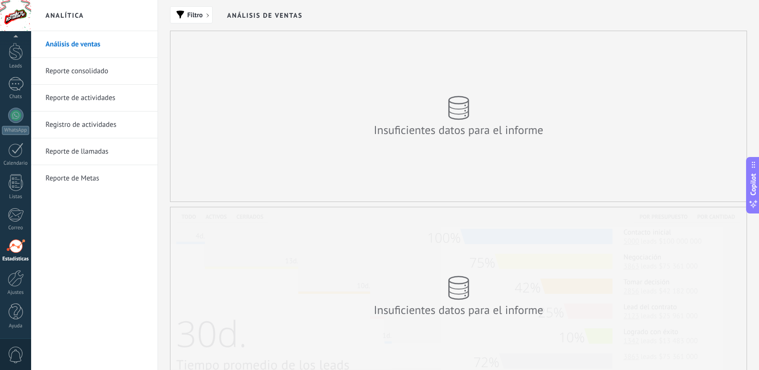
click at [97, 42] on link "Análisis de ventas" at bounding box center [96, 44] width 102 height 27
click at [753, 167] on icon at bounding box center [753, 165] width 8 height 8
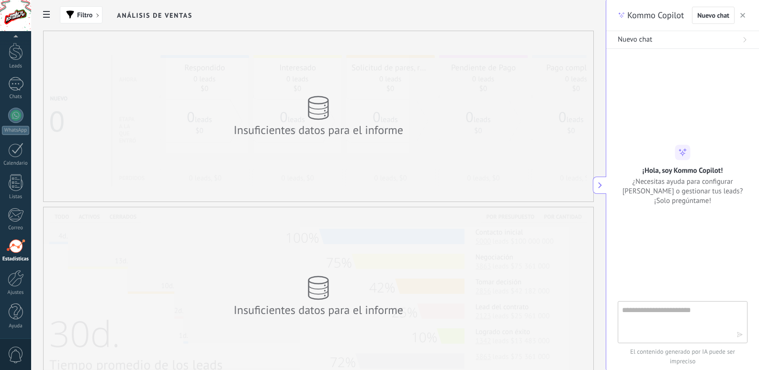
click at [697, 317] on textarea at bounding box center [676, 321] width 108 height 34
type textarea "**********"
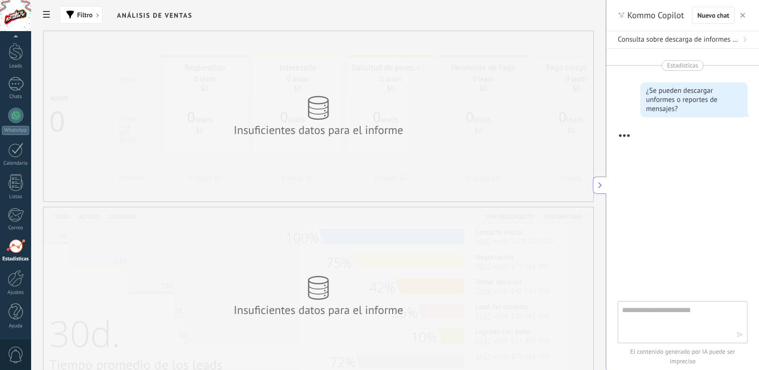
scroll to position [8, 0]
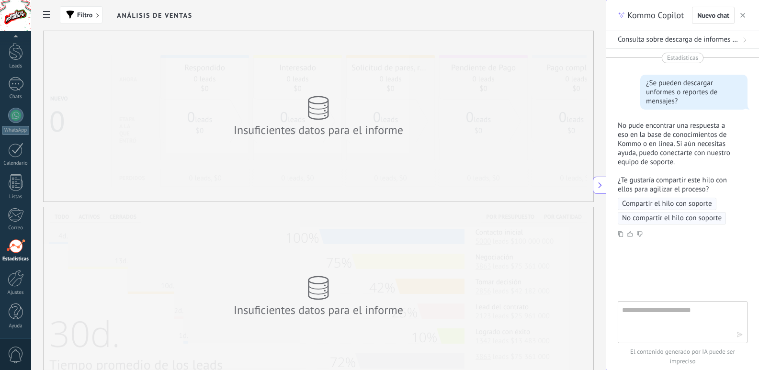
click at [743, 19] on button "button" at bounding box center [743, 15] width 10 height 11
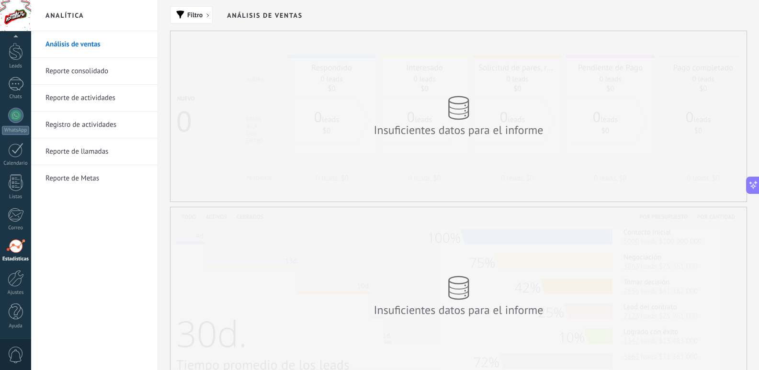
click at [99, 67] on link "Reporte consolidado" at bounding box center [96, 71] width 102 height 27
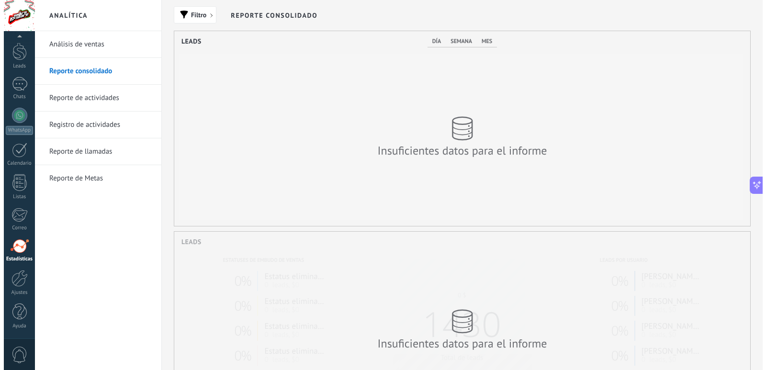
scroll to position [195, 576]
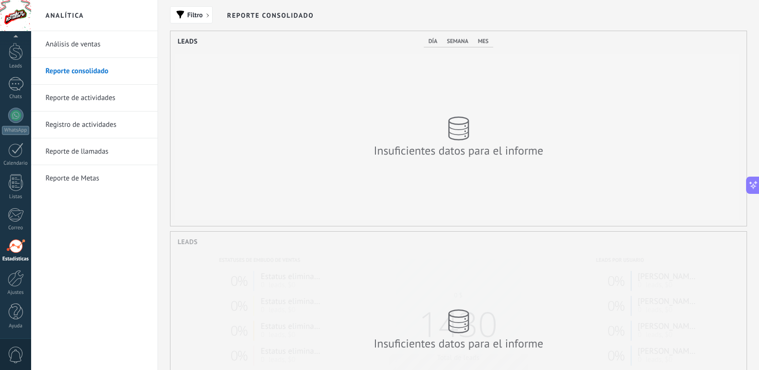
drag, startPoint x: 99, startPoint y: 68, endPoint x: 100, endPoint y: 95, distance: 26.3
click at [100, 95] on link "Reporte de actividades" at bounding box center [96, 98] width 102 height 27
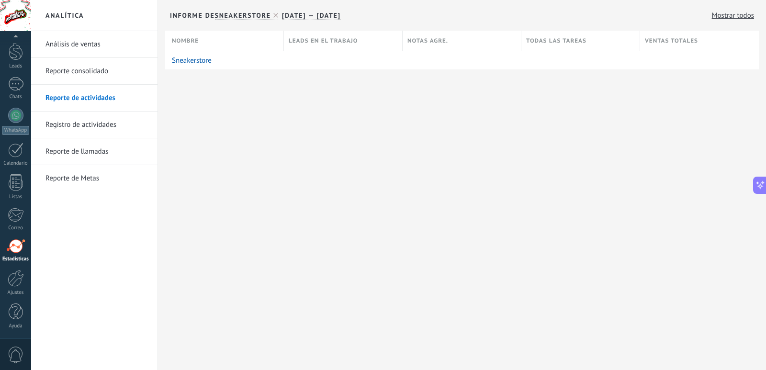
click at [97, 114] on link "Registro de actividades" at bounding box center [96, 125] width 102 height 27
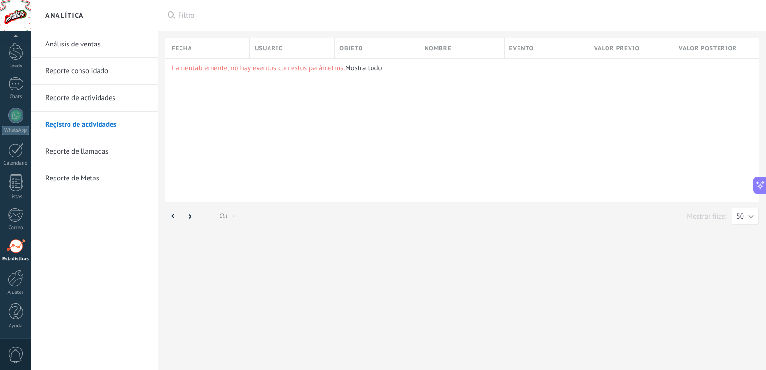
click at [93, 147] on link "Reporte de llamadas" at bounding box center [96, 151] width 102 height 27
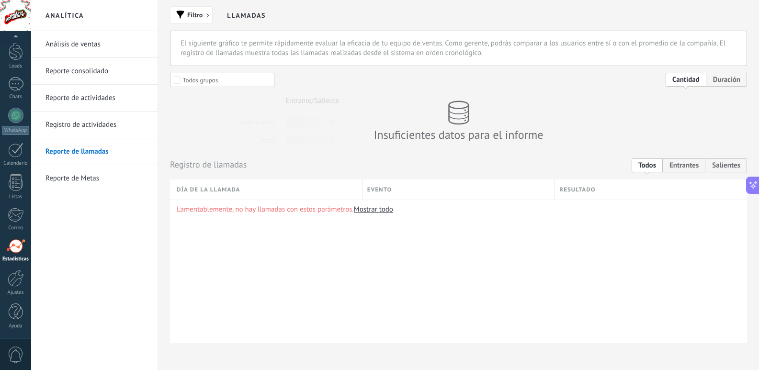
click at [94, 176] on link "Reporte de Metas" at bounding box center [96, 178] width 102 height 27
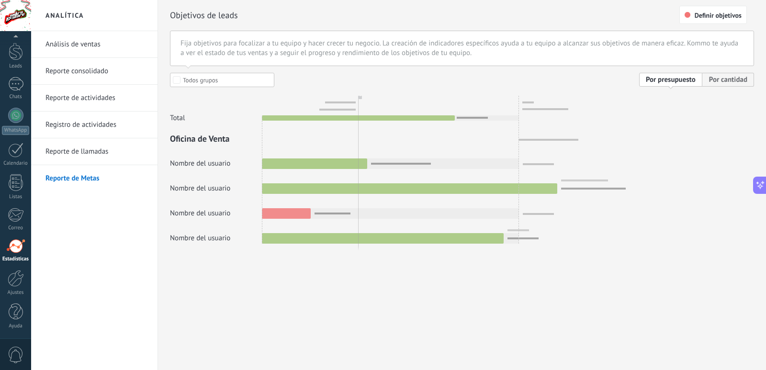
click at [200, 161] on div at bounding box center [462, 158] width 584 height 171
click at [21, 50] on div at bounding box center [16, 52] width 14 height 18
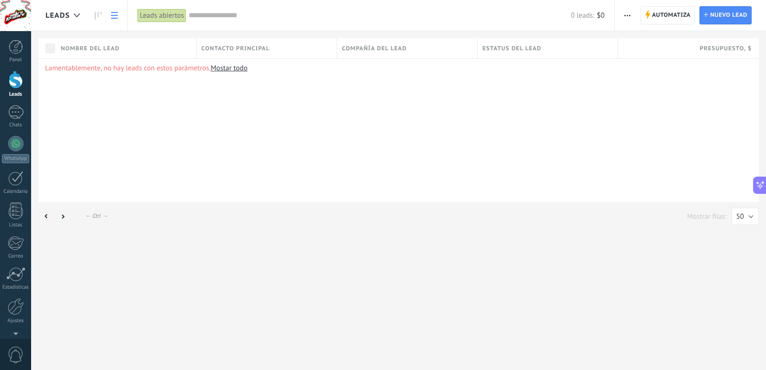
click at [112, 19] on link at bounding box center [114, 15] width 16 height 19
click at [628, 15] on use "button" at bounding box center [627, 15] width 6 height 1
click at [674, 108] on div "Exportar" at bounding box center [655, 117] width 81 height 19
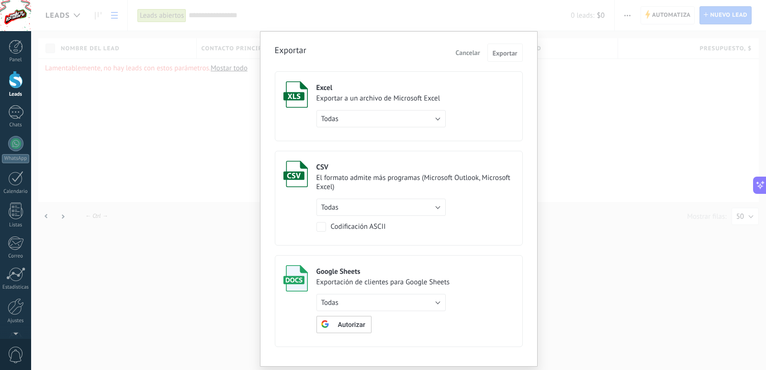
scroll to position [28, 0]
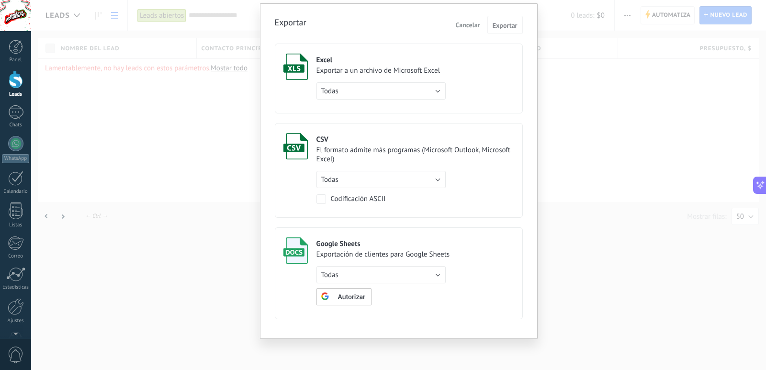
click at [560, 109] on div "Exportar Cancelar Exportar Excel Exportar a un archivo de Microsoft Excel Todas…" at bounding box center [398, 185] width 735 height 370
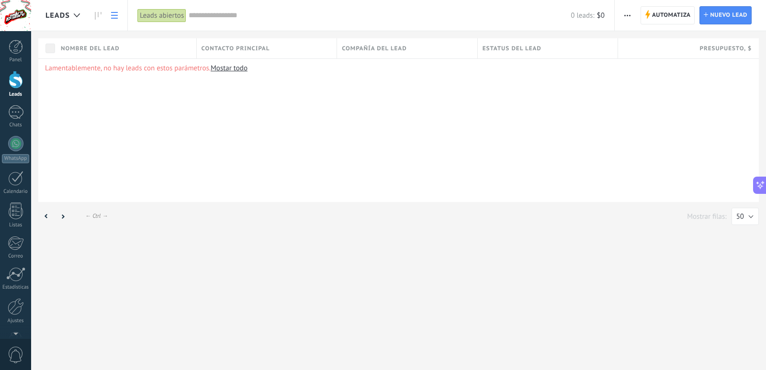
scroll to position [0, 0]
click at [12, 111] on div at bounding box center [15, 112] width 15 height 14
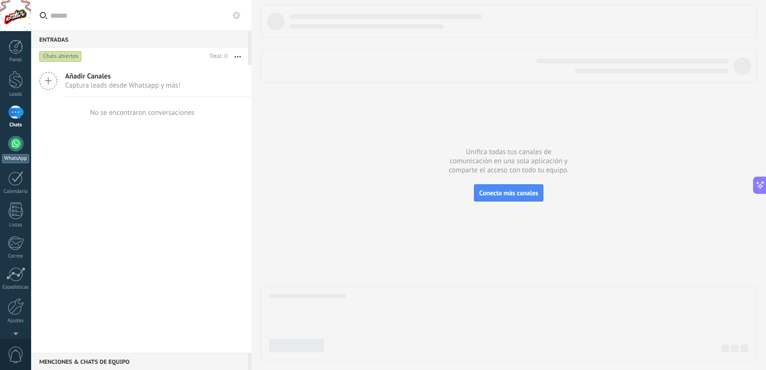
click at [14, 145] on div at bounding box center [15, 143] width 15 height 15
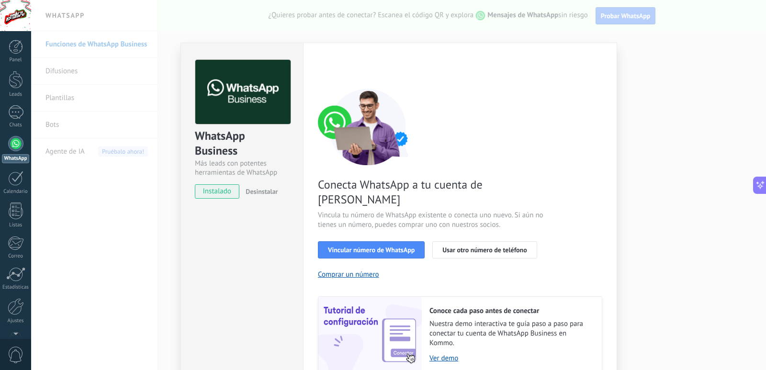
click at [641, 113] on div "WhatsApp Business Más leads con potentes herramientas de WhatsApp instalado Des…" at bounding box center [398, 185] width 735 height 370
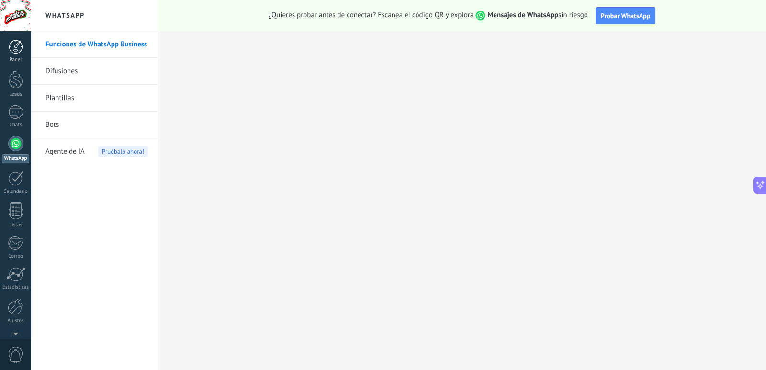
click at [12, 52] on div at bounding box center [16, 47] width 14 height 14
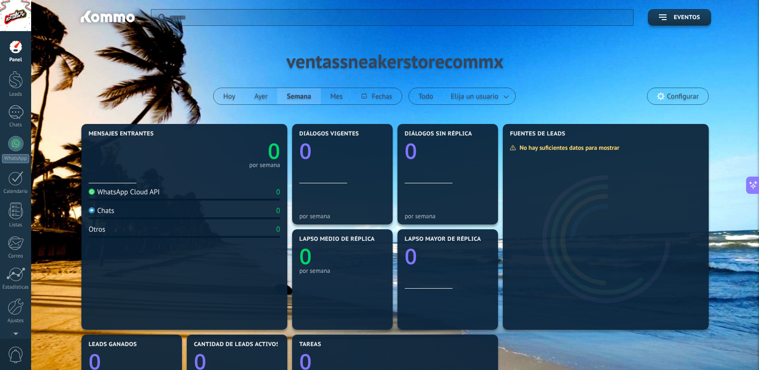
click at [341, 62] on div "Aplicar Eventos ventassneakerstorecommx [DATE] [DATE] Semana Mes Todo Elija un …" at bounding box center [394, 61] width 699 height 122
click at [12, 140] on div at bounding box center [15, 143] width 15 height 15
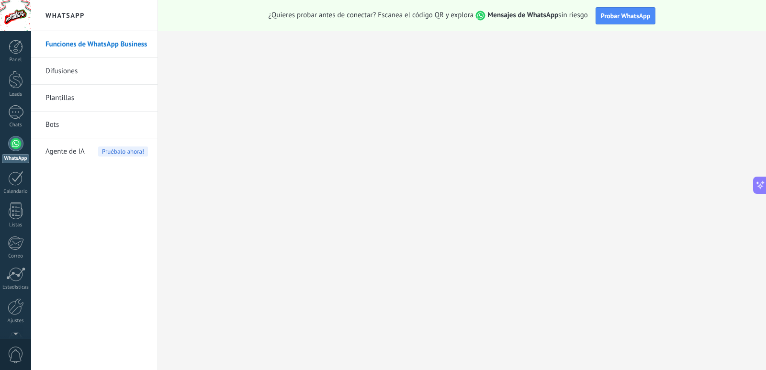
click at [67, 118] on link "Bots" at bounding box center [96, 125] width 102 height 27
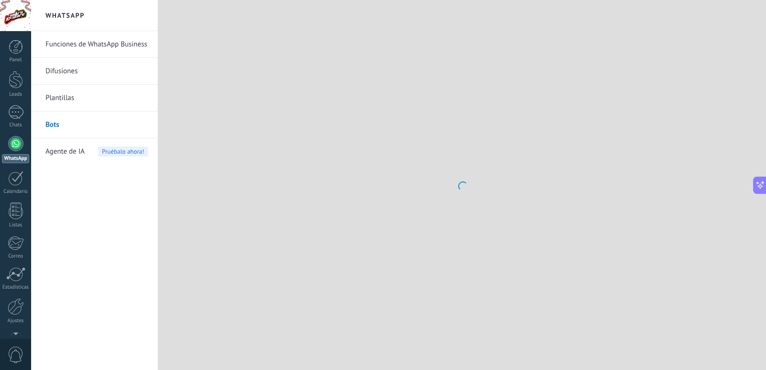
click at [77, 95] on link "Plantillas" at bounding box center [96, 98] width 102 height 27
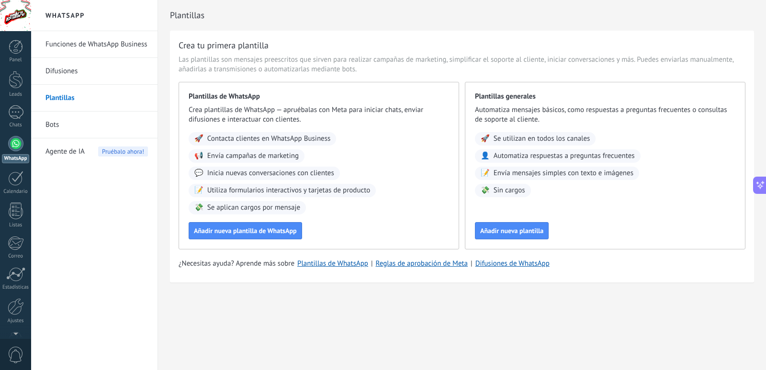
click at [93, 134] on link "Bots" at bounding box center [96, 125] width 102 height 27
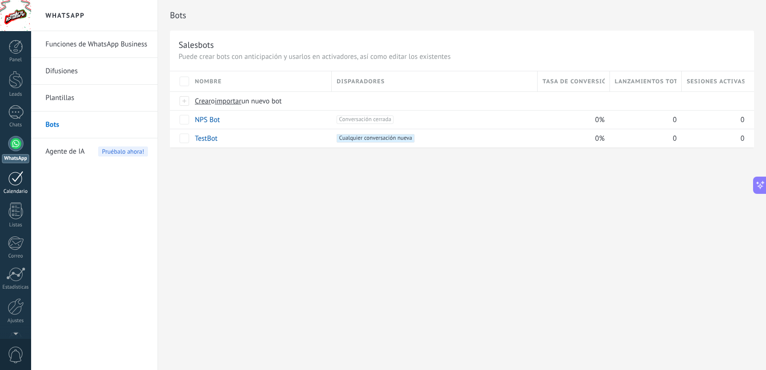
click at [19, 187] on link "Calendario" at bounding box center [15, 183] width 31 height 24
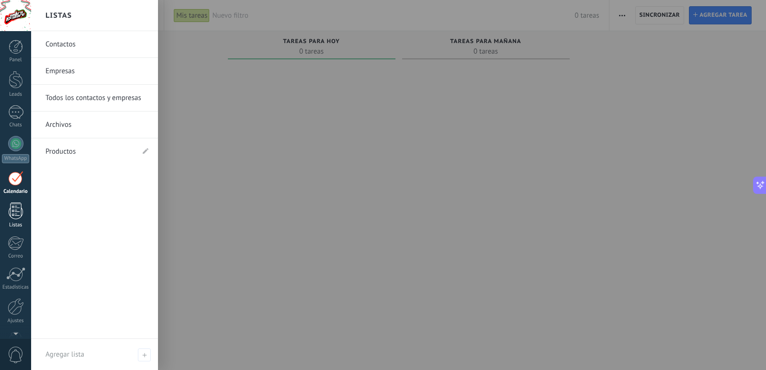
click at [18, 213] on div at bounding box center [16, 210] width 14 height 17
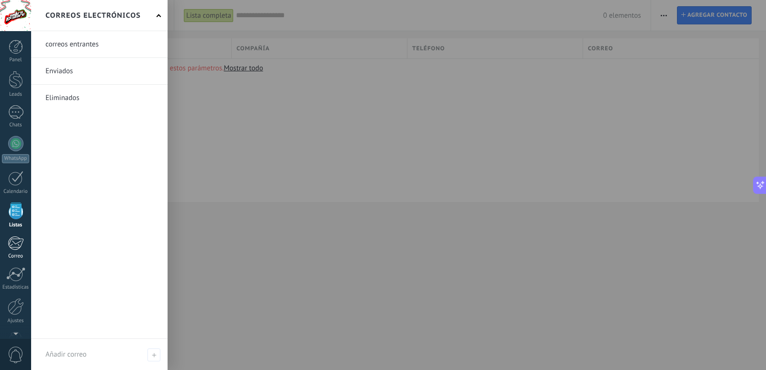
click at [12, 252] on link "Correo" at bounding box center [15, 247] width 31 height 23
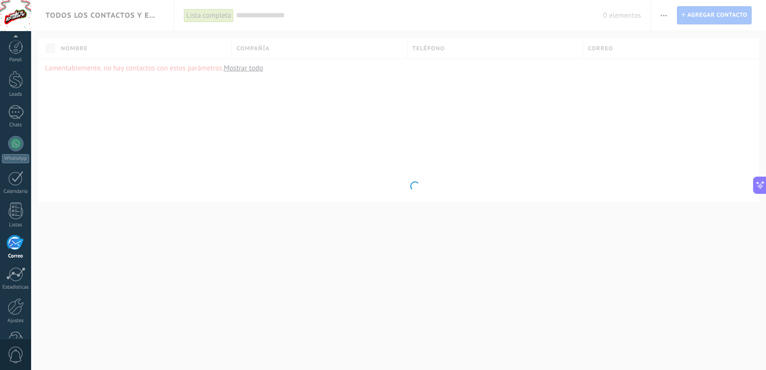
scroll to position [28, 0]
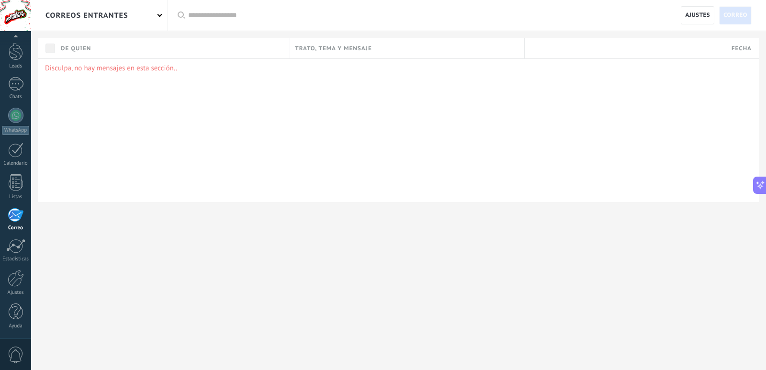
click at [12, 252] on div at bounding box center [15, 246] width 19 height 14
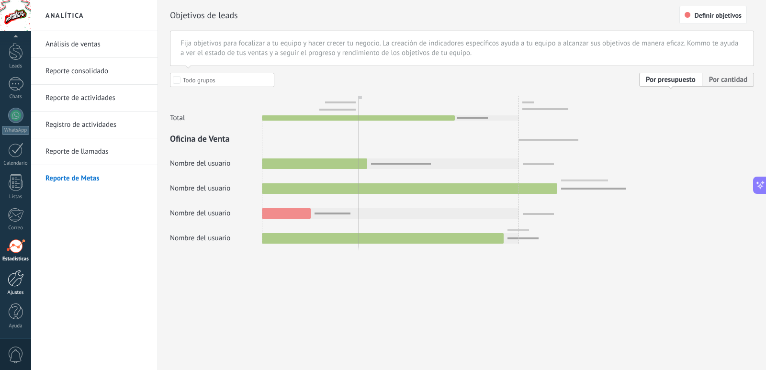
click at [14, 273] on div at bounding box center [16, 278] width 16 height 17
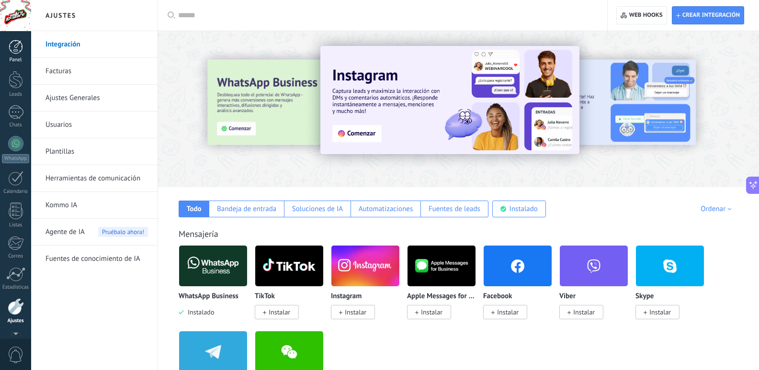
click at [16, 56] on link "Panel" at bounding box center [15, 51] width 31 height 23
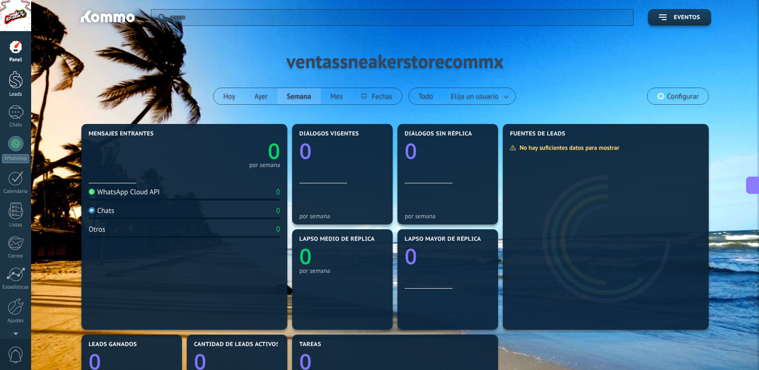
click at [17, 74] on div at bounding box center [16, 80] width 14 height 18
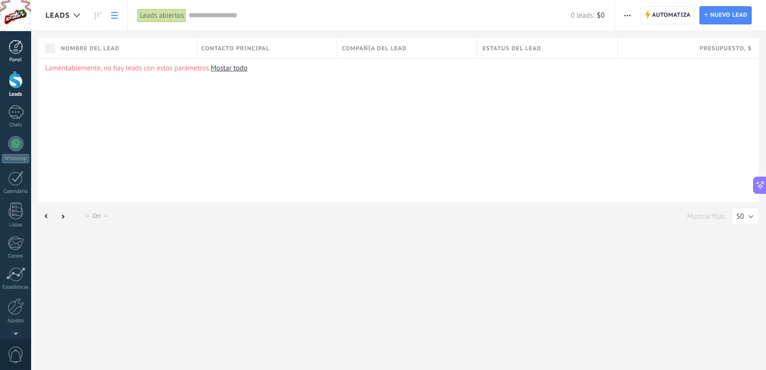
click at [19, 46] on div at bounding box center [16, 47] width 14 height 14
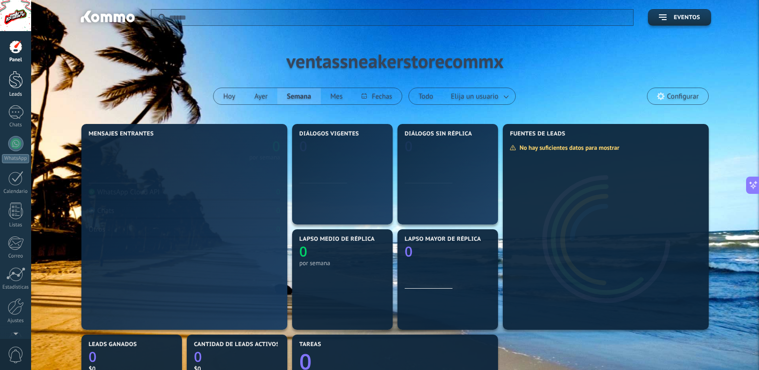
click at [18, 88] on div at bounding box center [16, 80] width 14 height 18
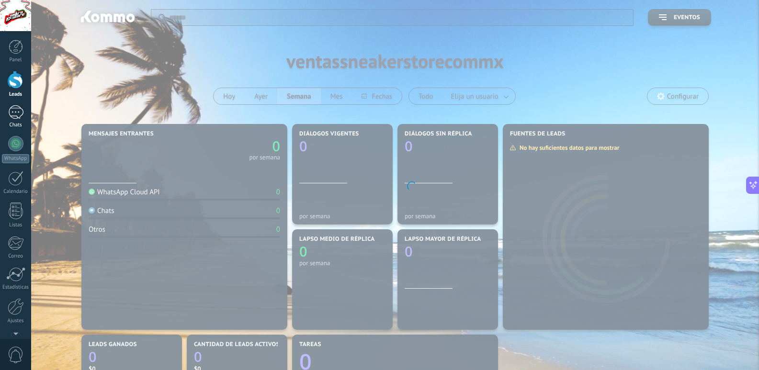
click at [18, 107] on div at bounding box center [15, 112] width 15 height 14
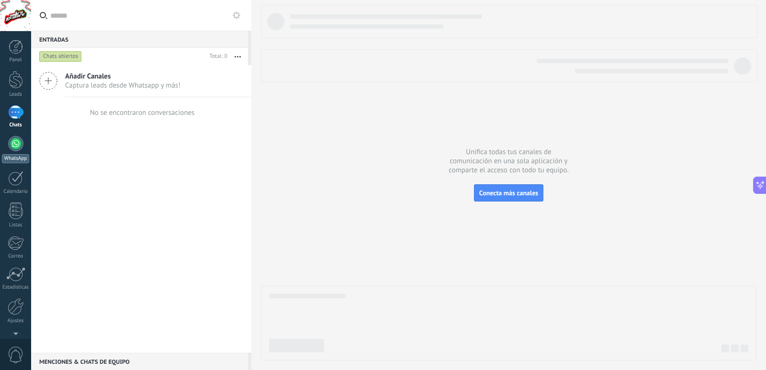
click at [19, 146] on div at bounding box center [15, 143] width 15 height 15
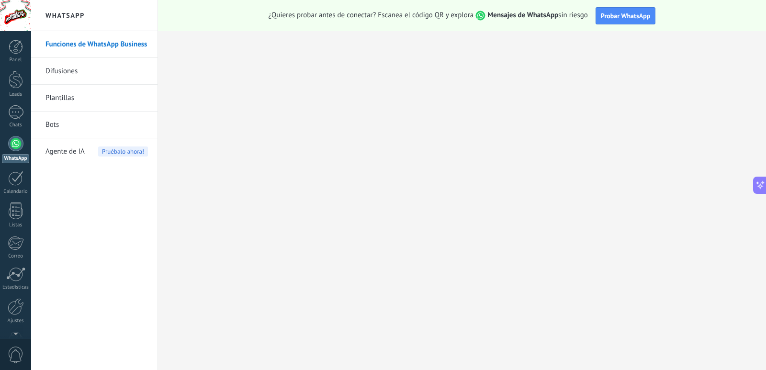
click at [9, 101] on div "Panel Leads Chats WhatsApp Clientes" at bounding box center [15, 203] width 31 height 327
click at [12, 104] on div "Panel Leads Chats WhatsApp Clientes" at bounding box center [15, 203] width 31 height 327
click at [628, 17] on span "Probar WhatsApp" at bounding box center [626, 15] width 50 height 9
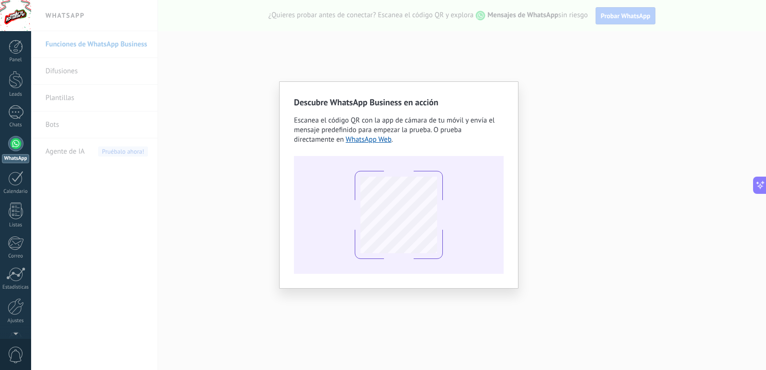
click at [560, 131] on div "Descubre WhatsApp Business en acción Escanea el código QR con la app [PERSON_NA…" at bounding box center [398, 185] width 735 height 370
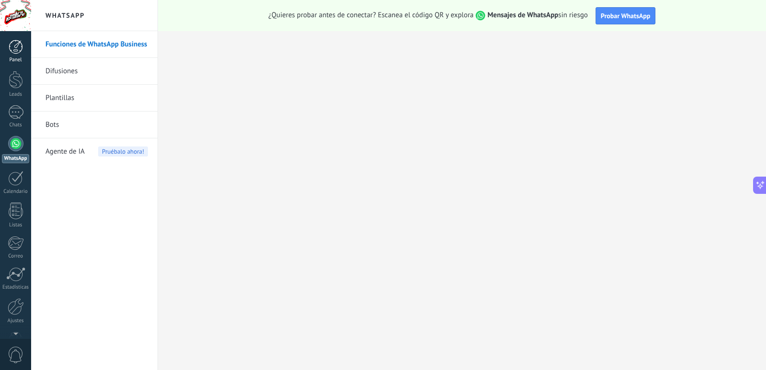
click at [16, 55] on link "Panel" at bounding box center [15, 51] width 31 height 23
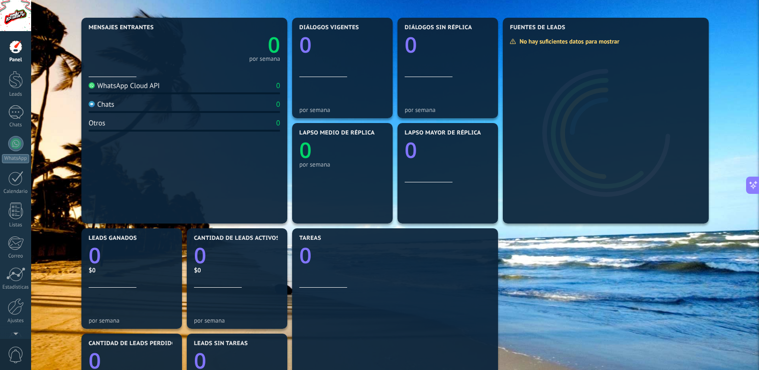
scroll to position [150, 0]
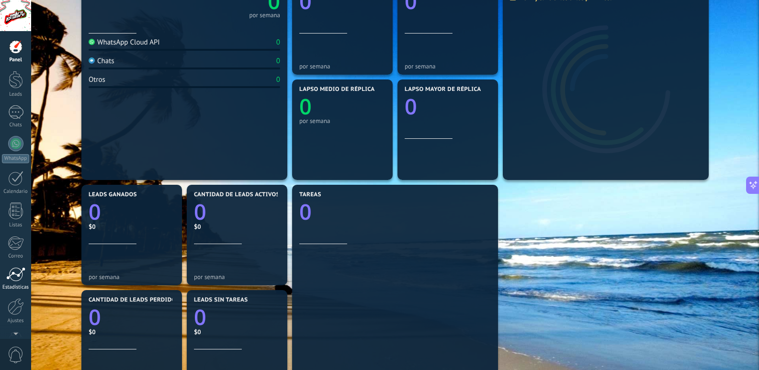
click at [17, 277] on div at bounding box center [15, 274] width 19 height 14
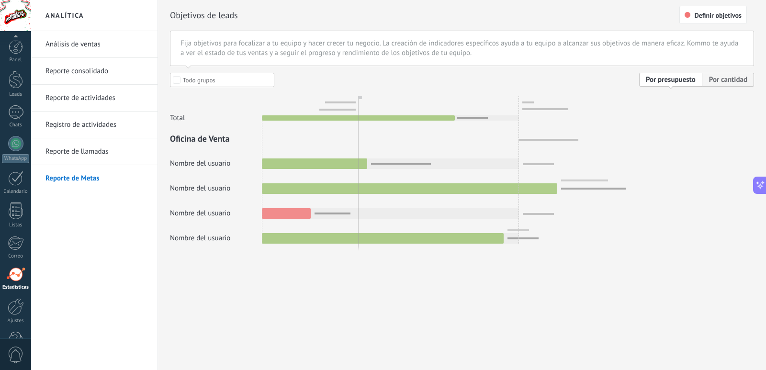
scroll to position [28, 0]
click at [74, 156] on link "Reporte de llamadas" at bounding box center [96, 151] width 102 height 27
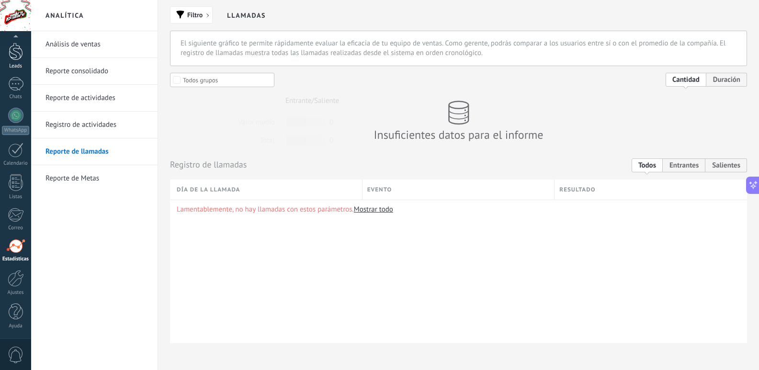
click at [20, 51] on div at bounding box center [16, 52] width 14 height 18
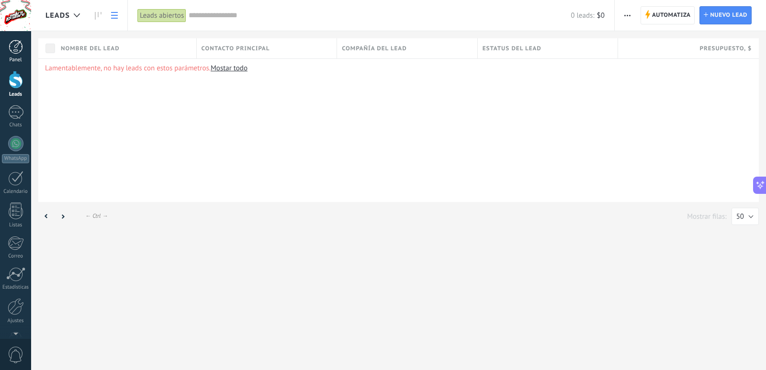
click at [13, 59] on div "Panel" at bounding box center [16, 60] width 28 height 6
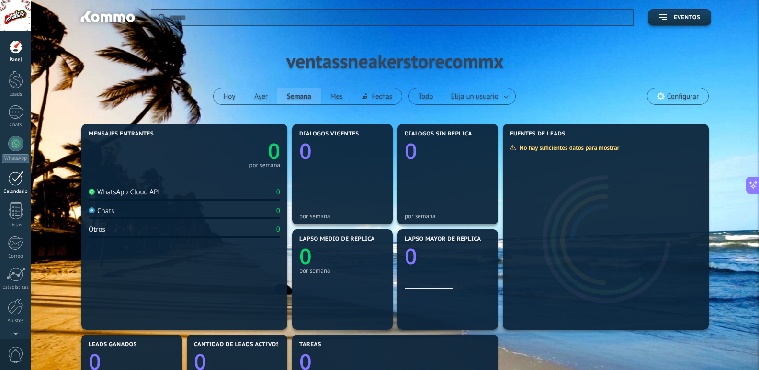
click at [19, 180] on div at bounding box center [15, 178] width 15 height 15
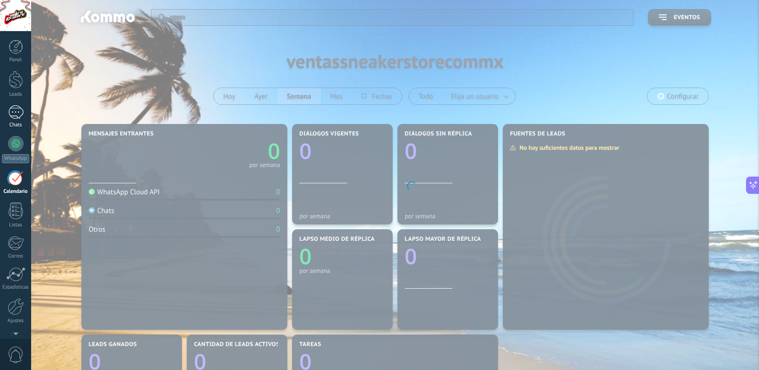
click at [18, 114] on div at bounding box center [15, 112] width 15 height 14
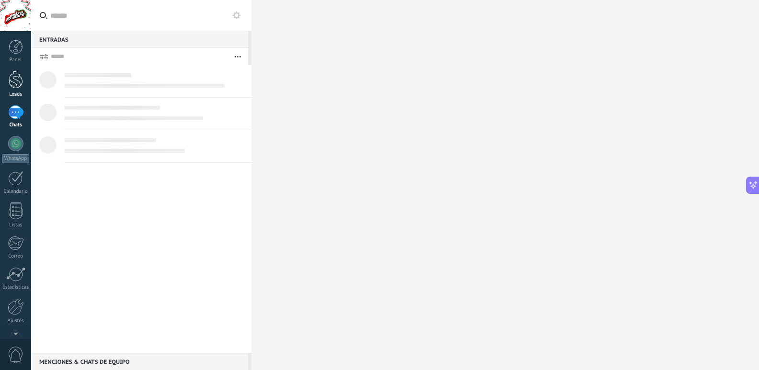
click at [18, 80] on div at bounding box center [16, 80] width 14 height 18
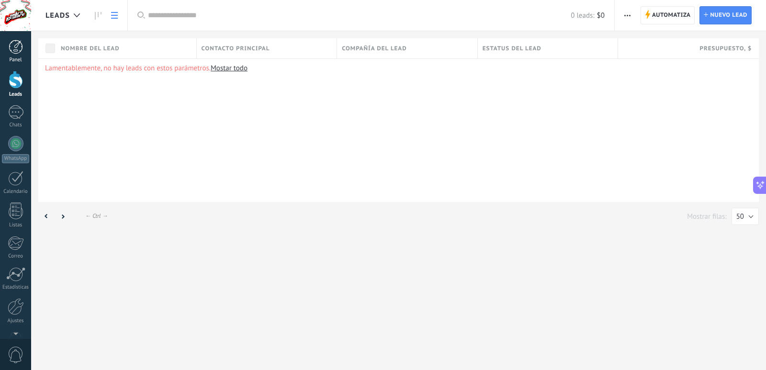
click at [14, 50] on div at bounding box center [16, 47] width 14 height 14
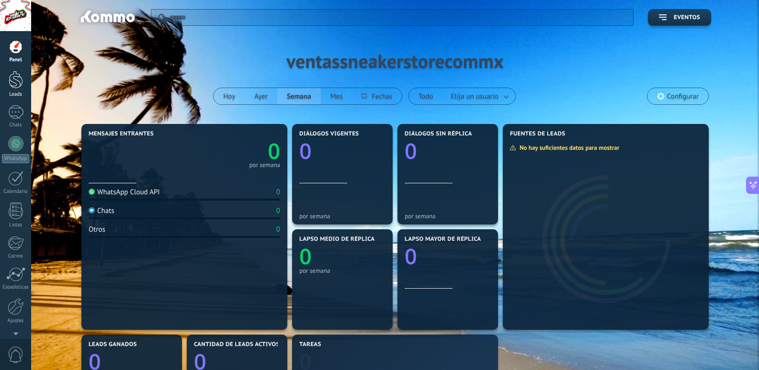
click at [14, 77] on div at bounding box center [16, 80] width 14 height 18
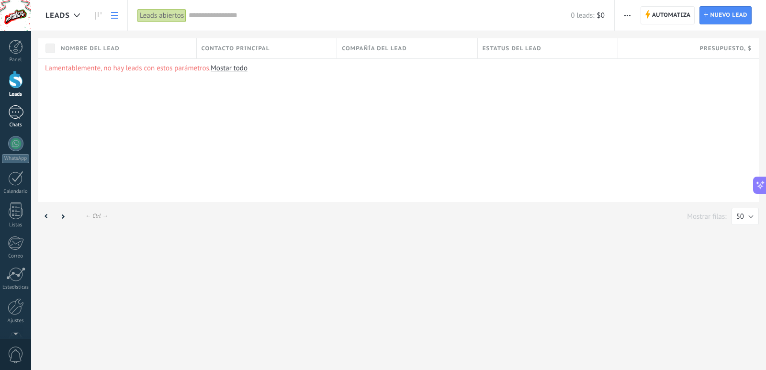
click at [19, 113] on div at bounding box center [15, 112] width 15 height 14
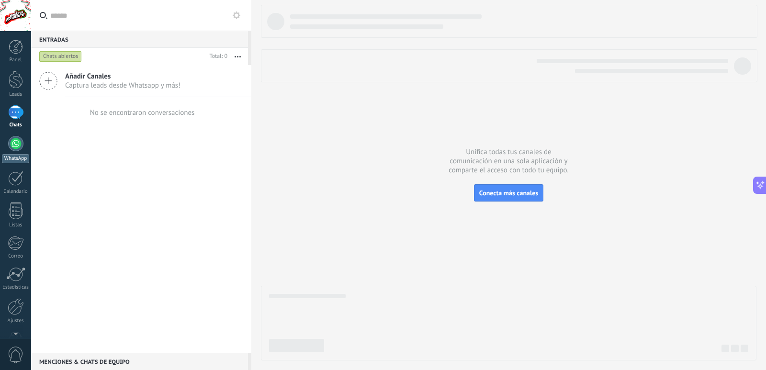
click at [19, 148] on div at bounding box center [15, 143] width 15 height 15
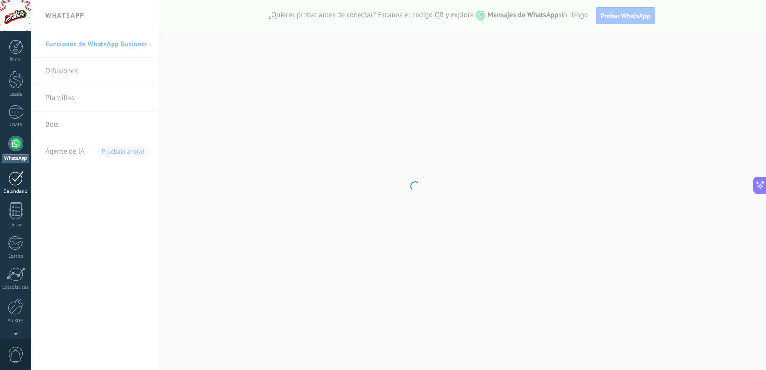
click at [17, 177] on div at bounding box center [15, 178] width 15 height 15
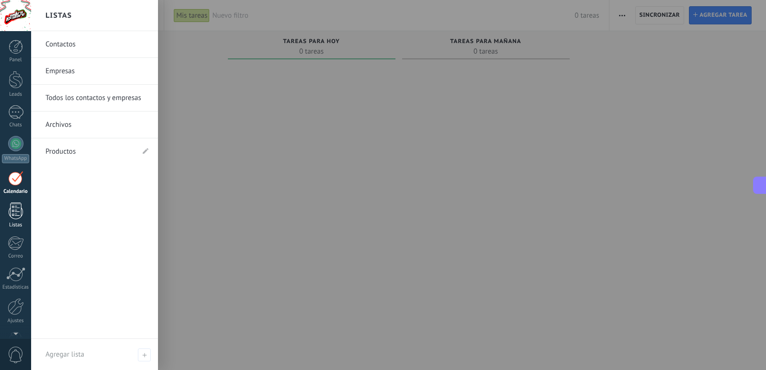
click at [20, 210] on div at bounding box center [16, 210] width 14 height 17
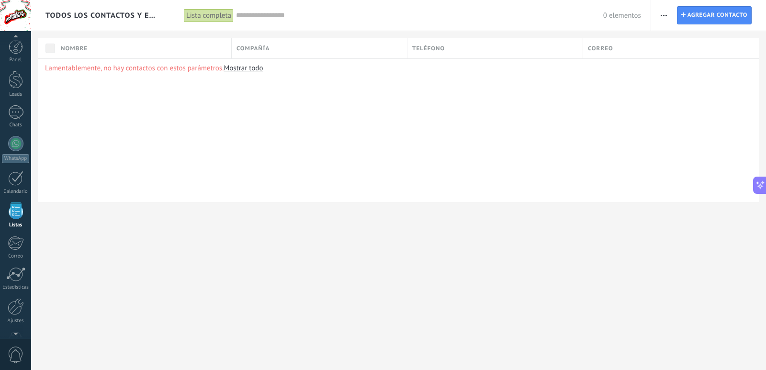
scroll to position [25, 0]
